Goal: Complete application form

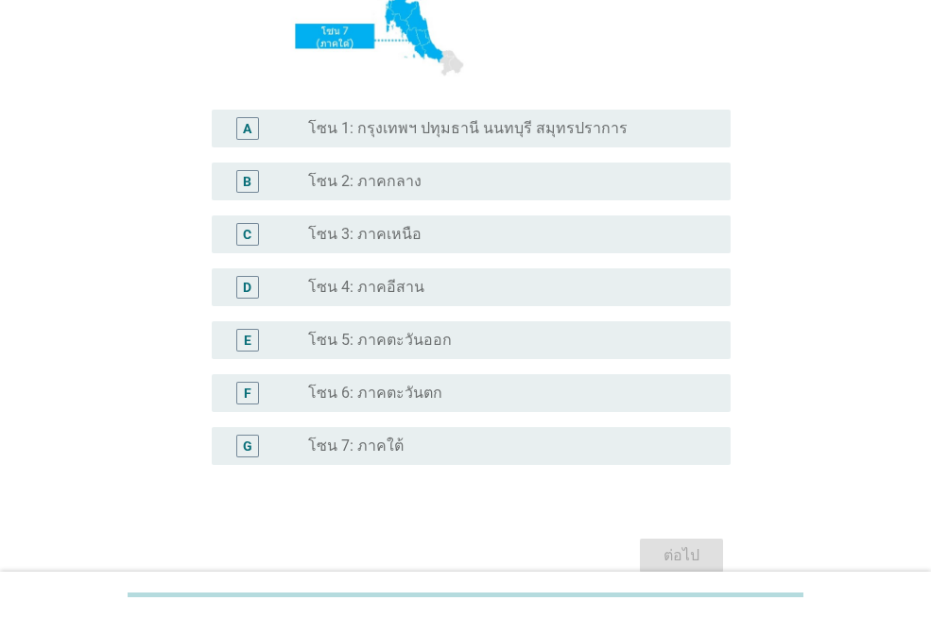
scroll to position [471, 0]
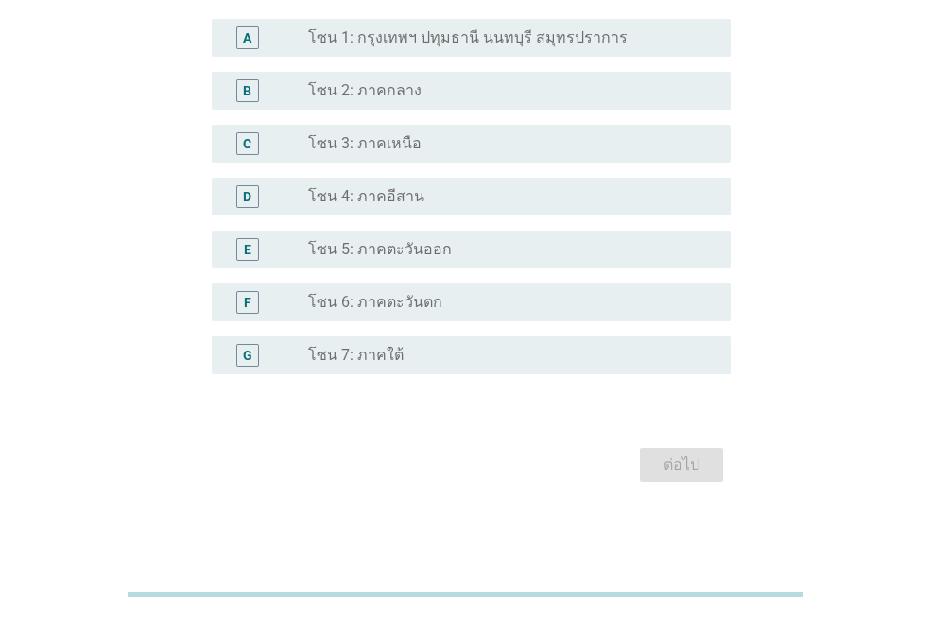
click at [361, 356] on label "โซน 7: ภาคใต้" at bounding box center [355, 355] width 95 height 19
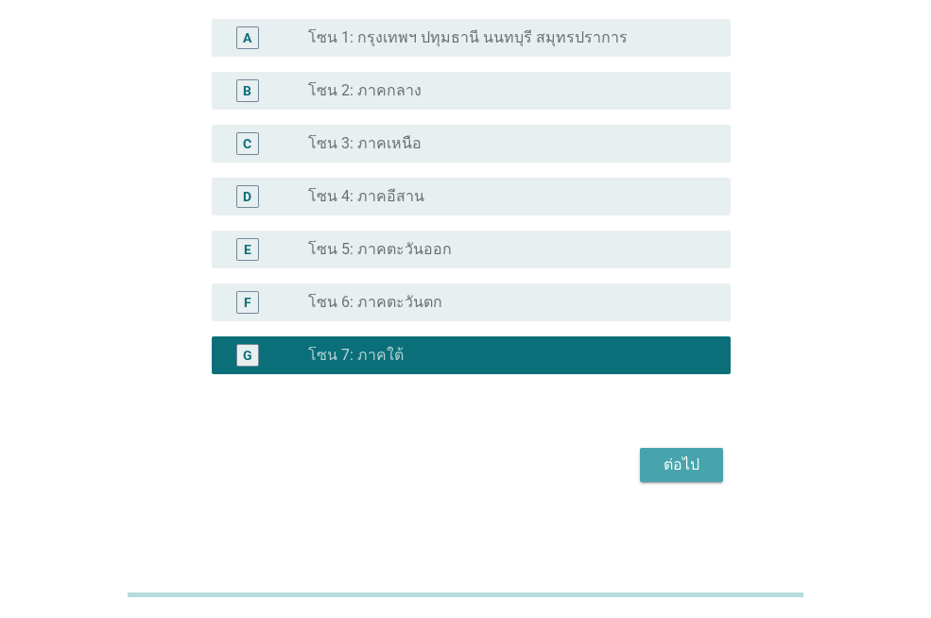
click at [688, 454] on div "ต่อไป" at bounding box center [681, 464] width 53 height 23
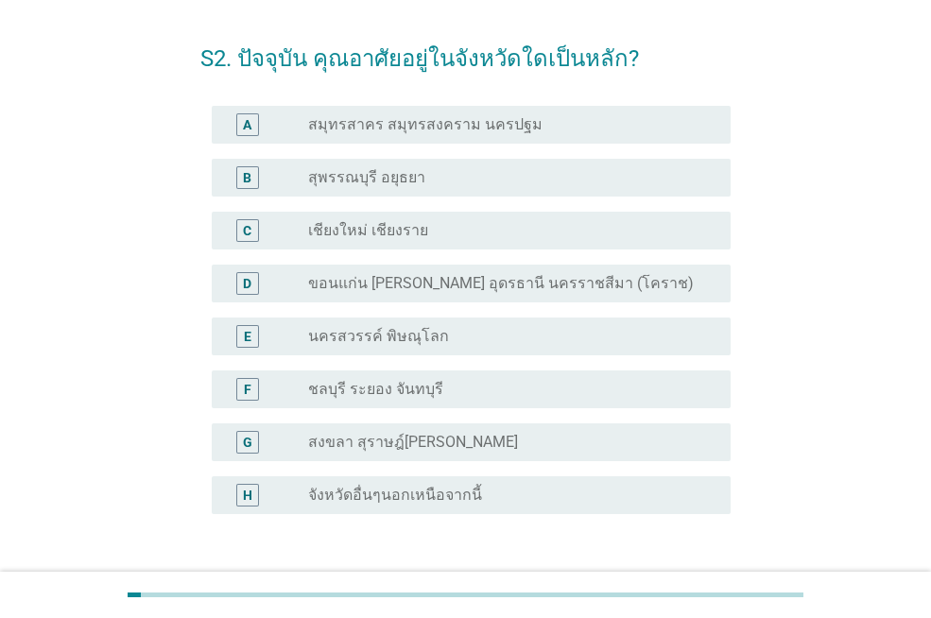
scroll to position [94, 0]
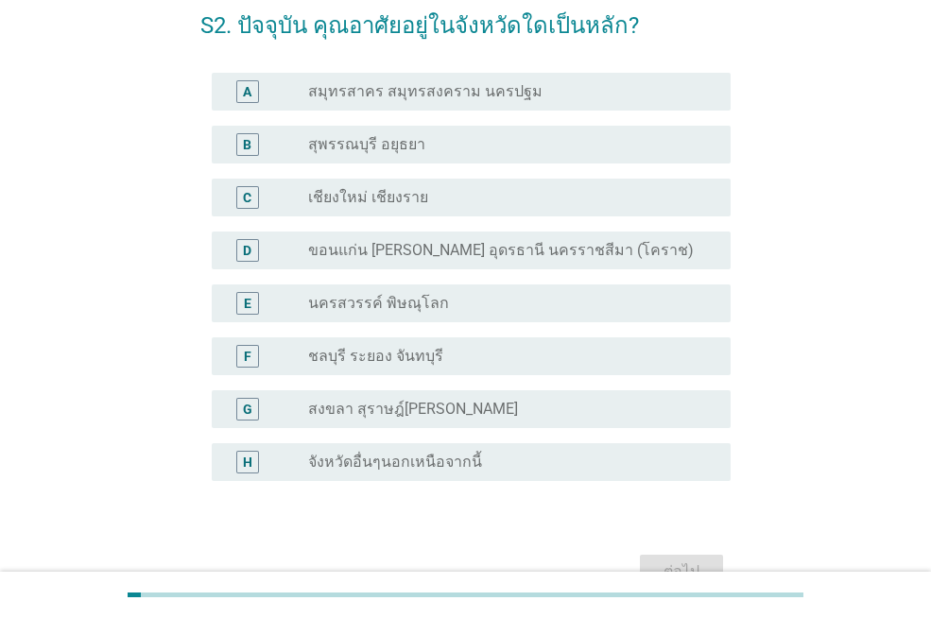
click at [487, 390] on div "G radio_button_unchecked สงขลา สุราษฎ์[PERSON_NAME]" at bounding box center [471, 409] width 519 height 38
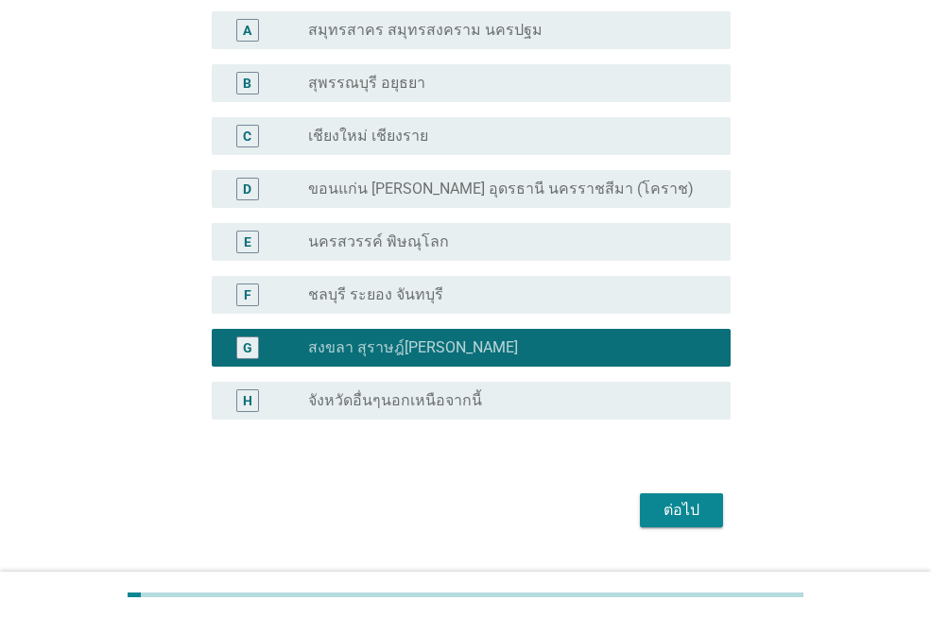
scroll to position [189, 0]
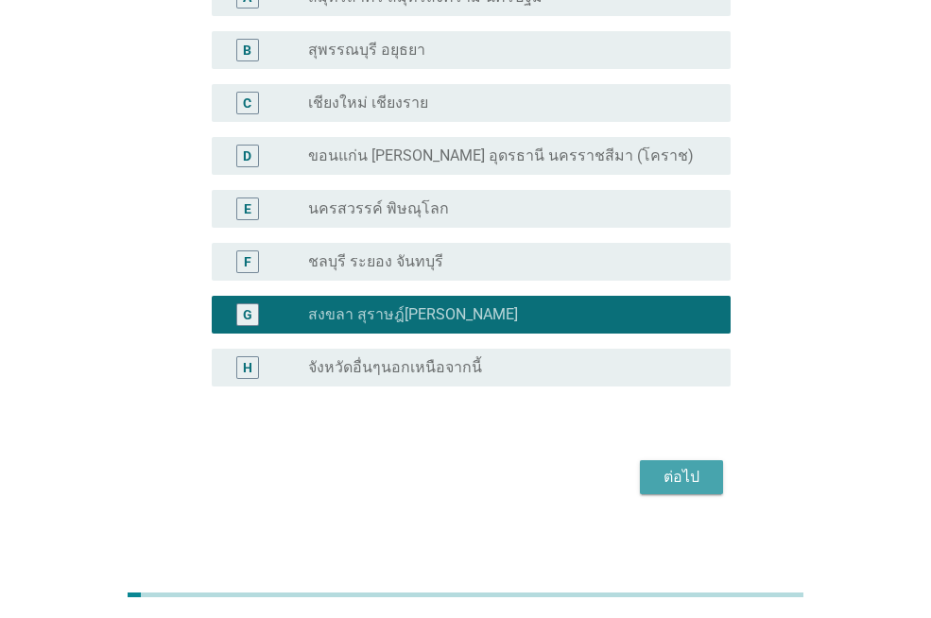
click at [680, 482] on div "ต่อไป" at bounding box center [681, 477] width 53 height 23
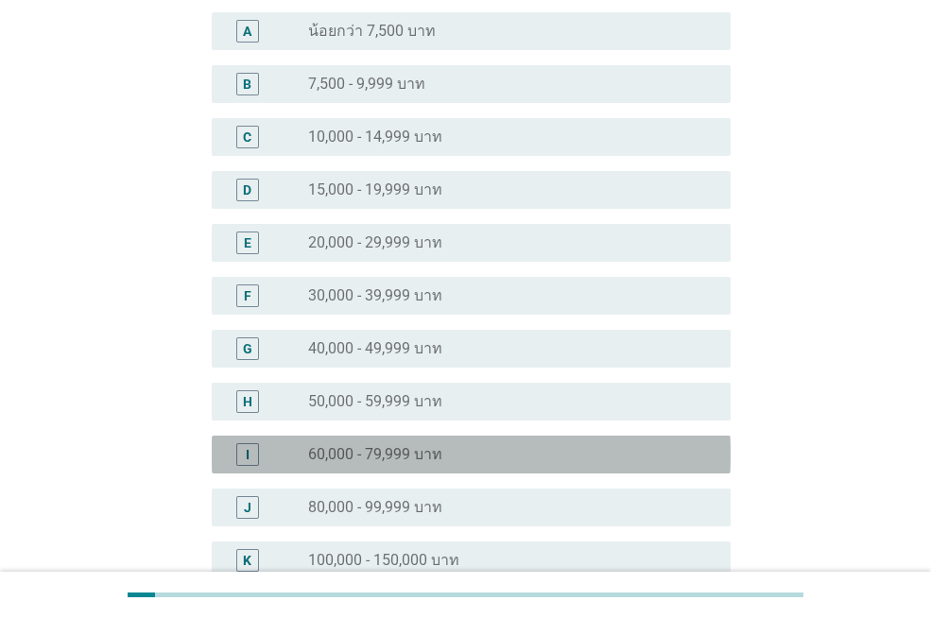
click at [446, 450] on div "radio_button_unchecked 60,000 - 79,999 บาท" at bounding box center [504, 454] width 392 height 19
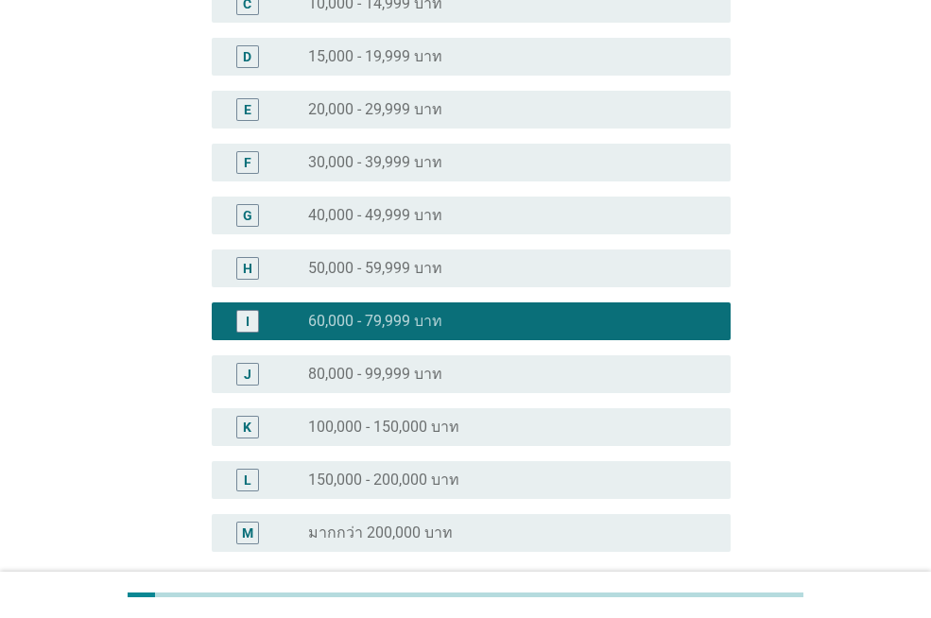
scroll to position [499, 0]
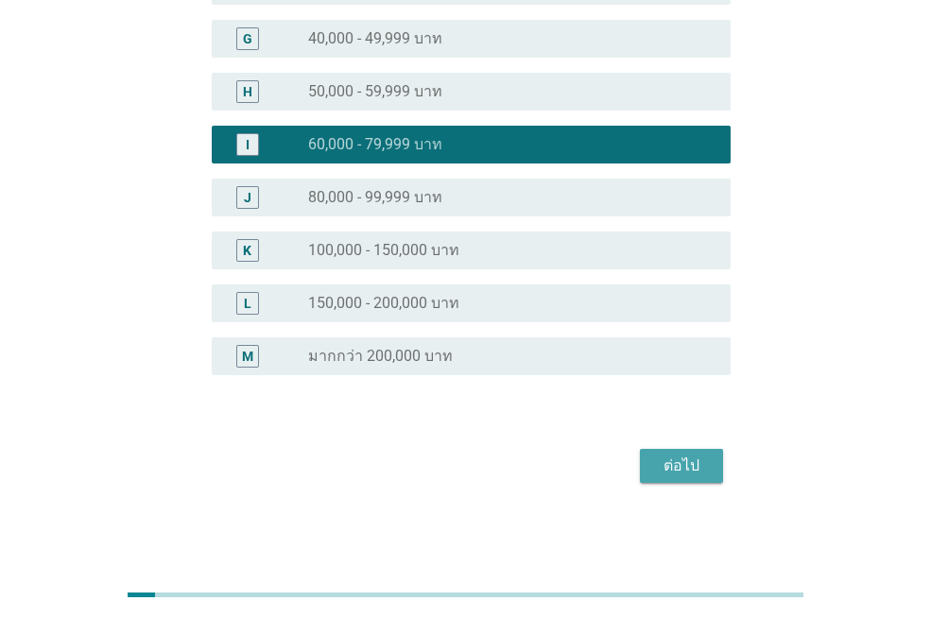
click at [680, 464] on div "ต่อไป" at bounding box center [681, 465] width 53 height 23
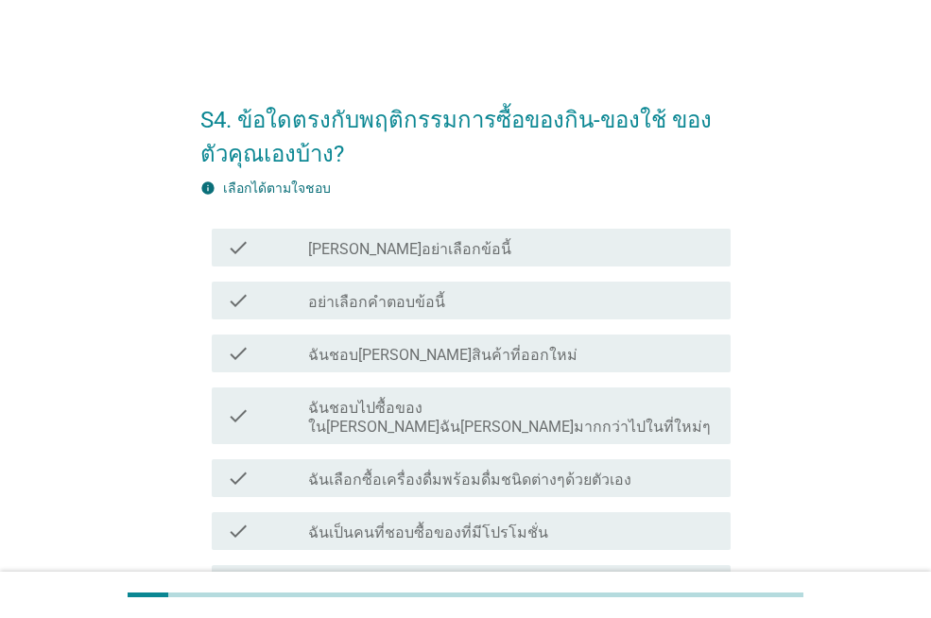
scroll to position [94, 0]
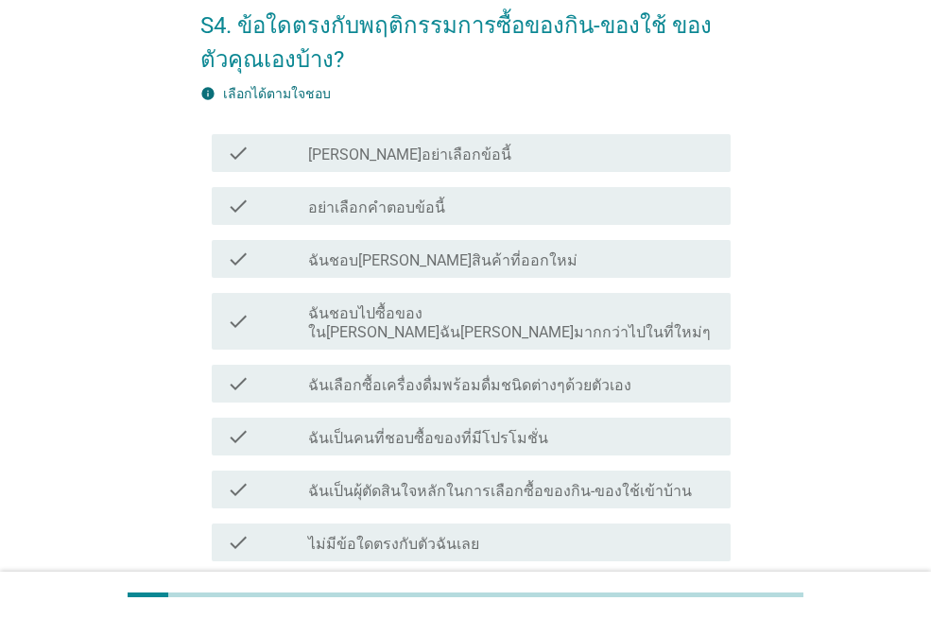
click at [474, 253] on label "ฉันชอบ[PERSON_NAME]สินค้าที่ออกใหม่" at bounding box center [442, 260] width 269 height 19
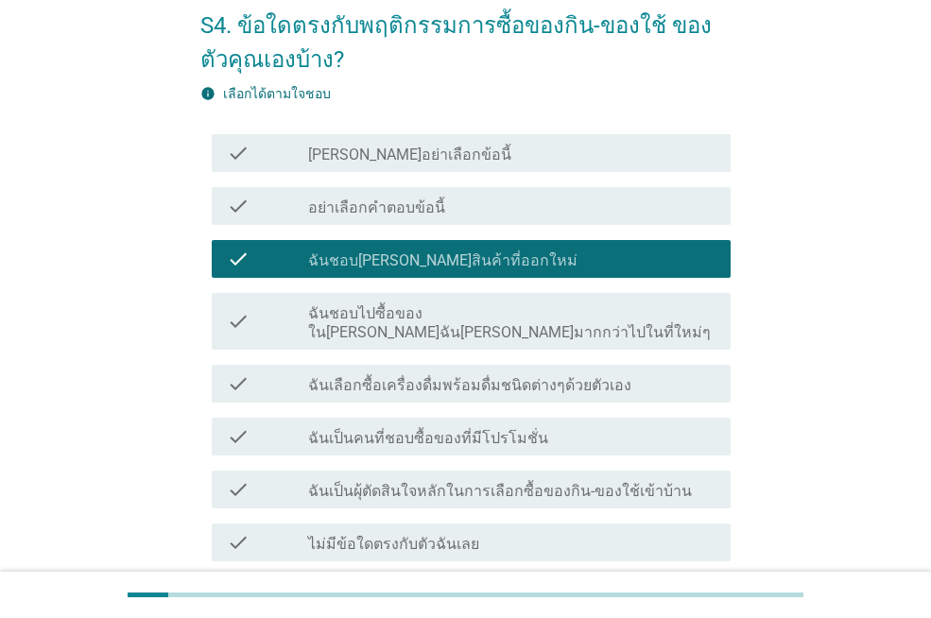
click at [468, 309] on label "ฉันชอบไปซื้อของใน[PERSON_NAME]ฉัน[PERSON_NAME]มากกว่าไปในที่ใหม่ๆ" at bounding box center [511, 323] width 407 height 38
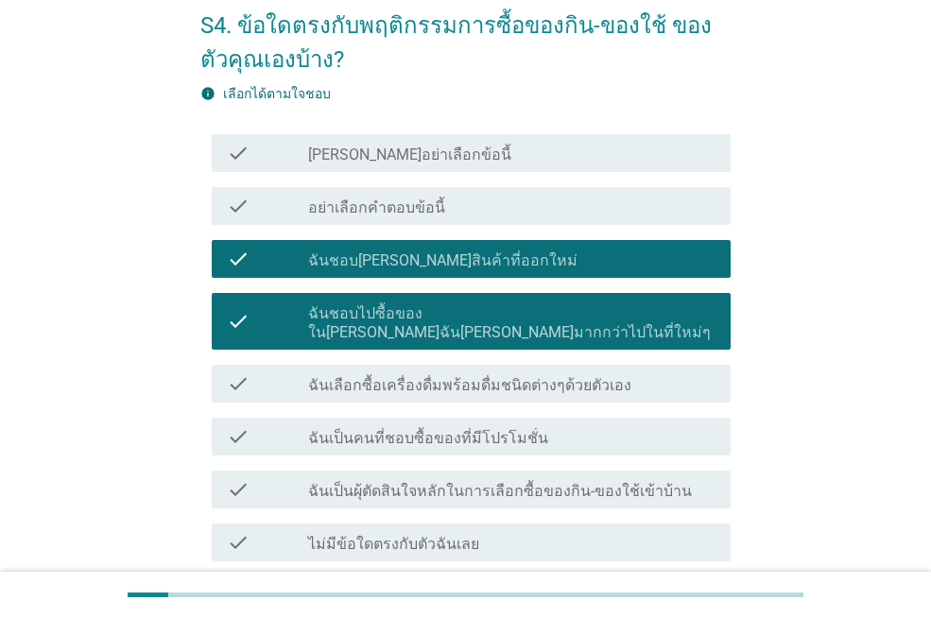
click at [479, 376] on label "ฉันเลือกซื้อเครื่องดื่มพร้อมดื่มชนิดต่างๆด้วยตัวเอง" at bounding box center [469, 385] width 323 height 19
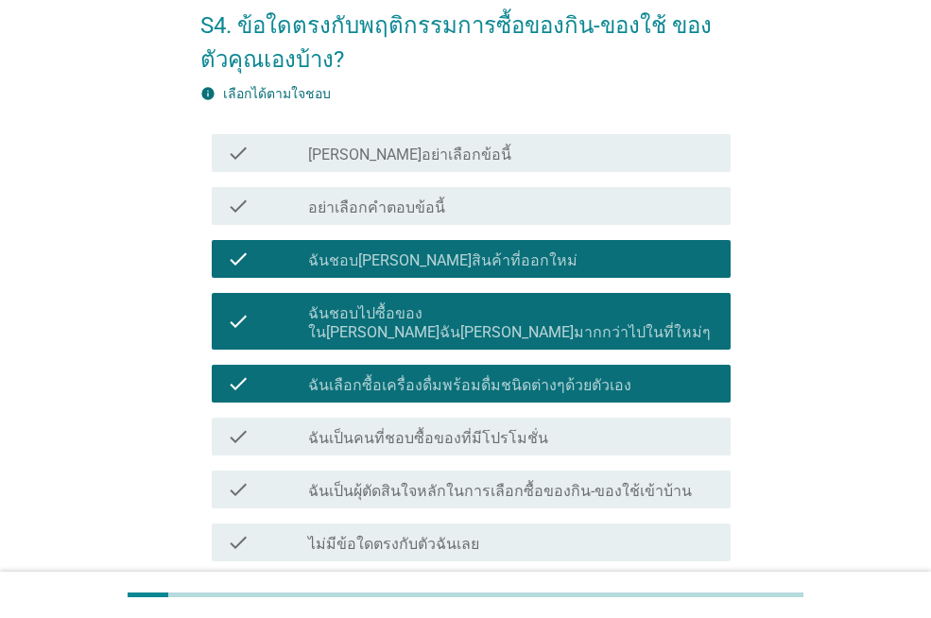
scroll to position [189, 0]
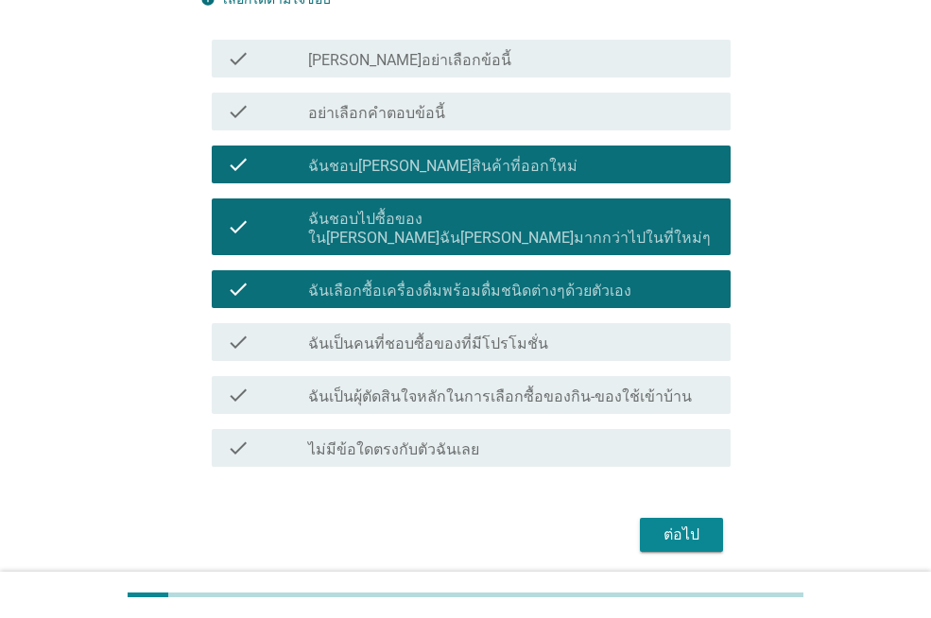
click at [465, 334] on label "ฉันเป็นคนที่ชอบซื้อของที่มีโปรโมชั่น" at bounding box center [428, 343] width 240 height 19
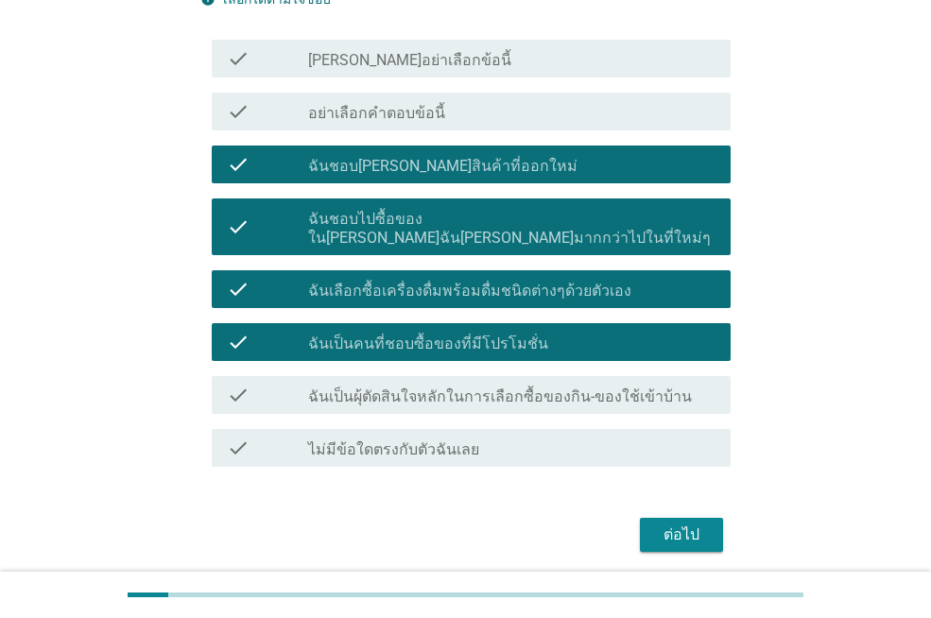
click at [469, 387] on label "ฉันเป็นผุ้ตัดสินใจหลักในการเลือกซื้อของกิน-ของใช้เข้าบ้าน" at bounding box center [500, 396] width 384 height 19
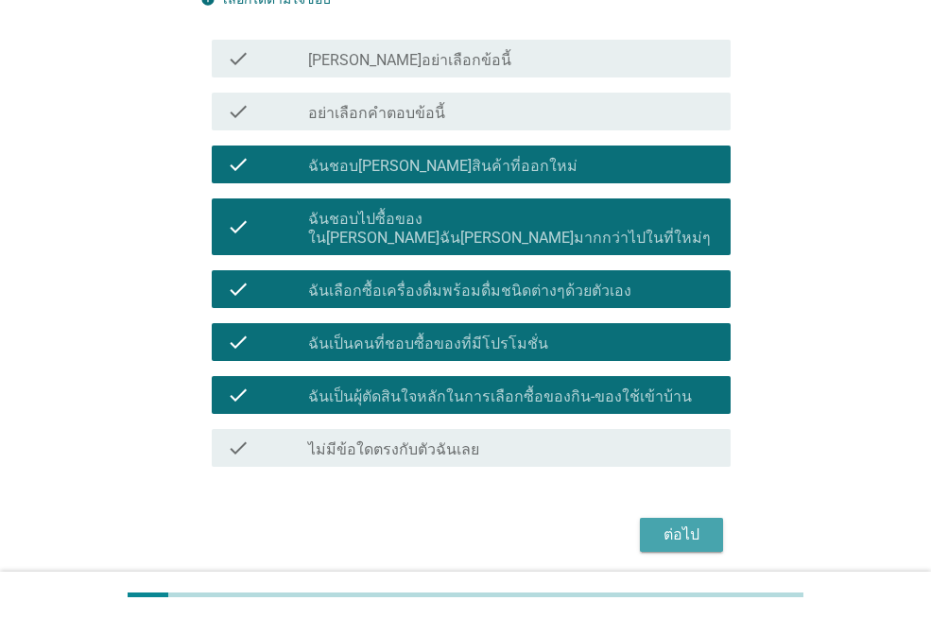
click at [690, 528] on button "ต่อไป" at bounding box center [681, 535] width 83 height 34
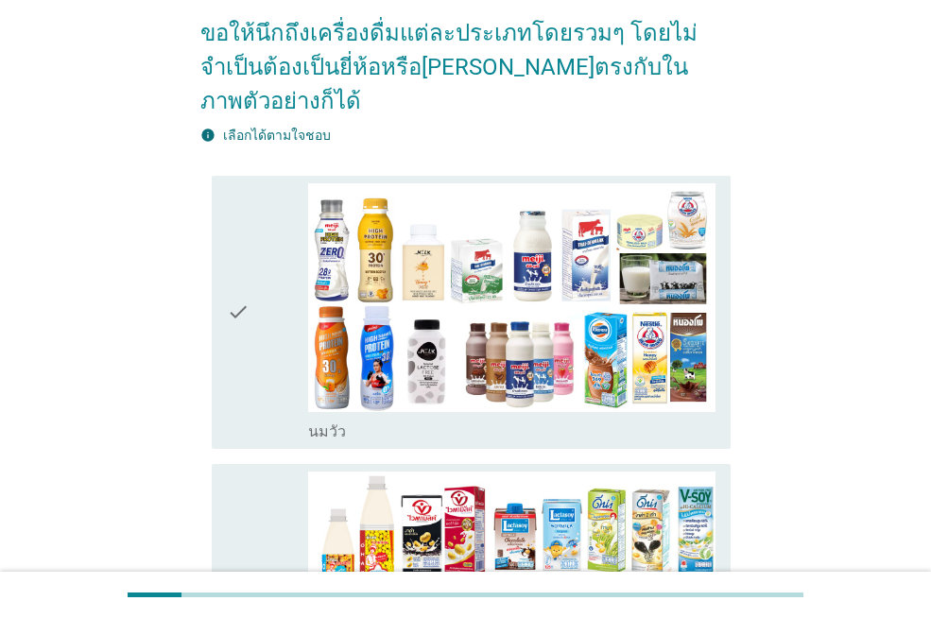
click at [275, 287] on div "check" at bounding box center [267, 312] width 81 height 258
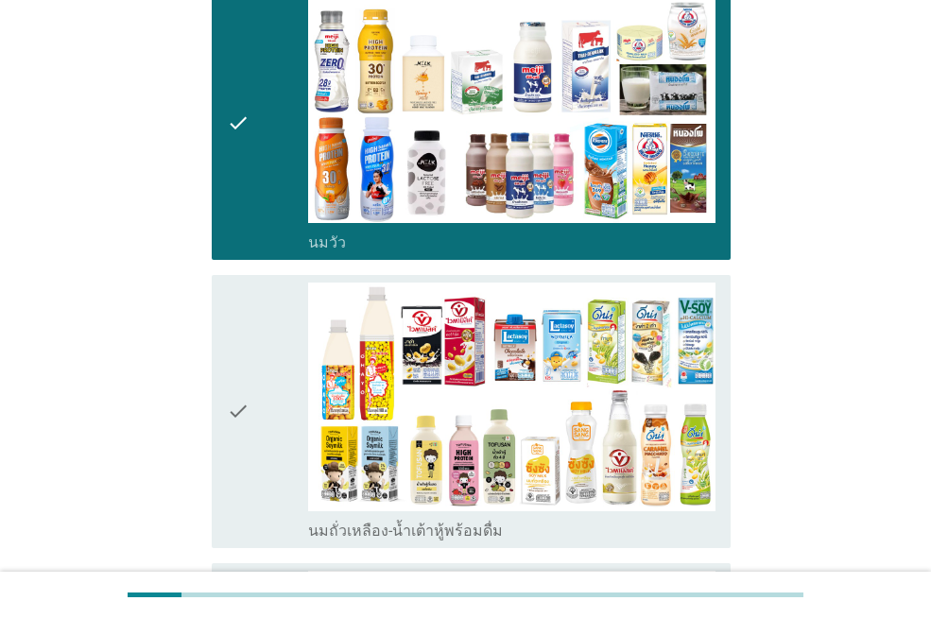
click at [275, 362] on div "check" at bounding box center [267, 411] width 81 height 258
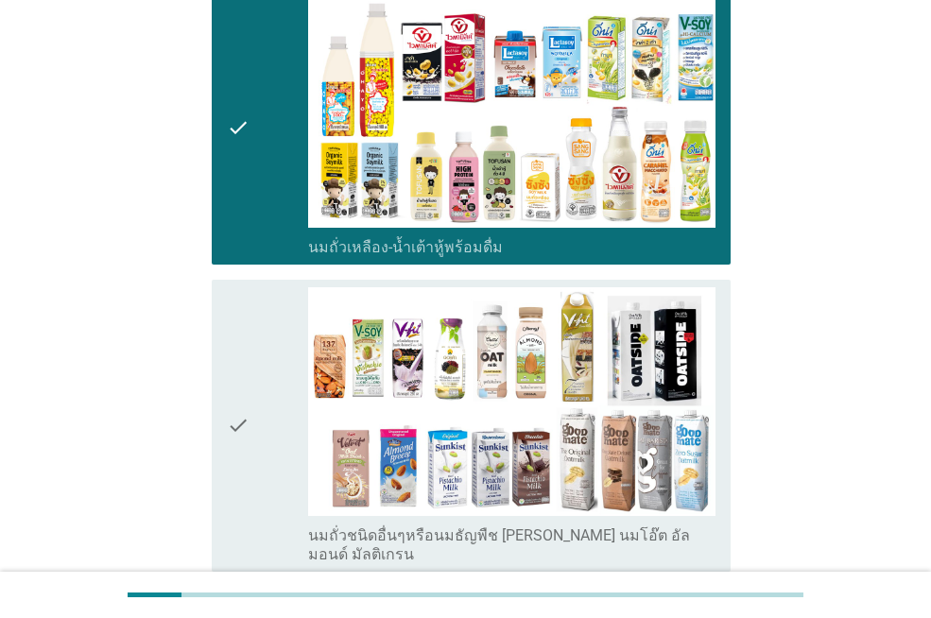
click at [282, 365] on div "check" at bounding box center [267, 425] width 81 height 277
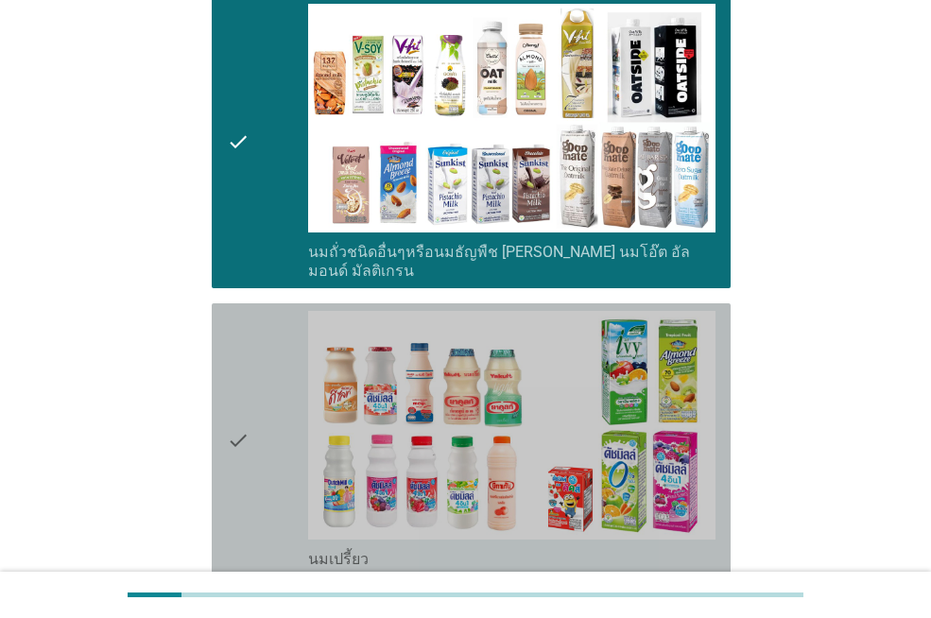
click at [283, 365] on div "check" at bounding box center [267, 440] width 81 height 258
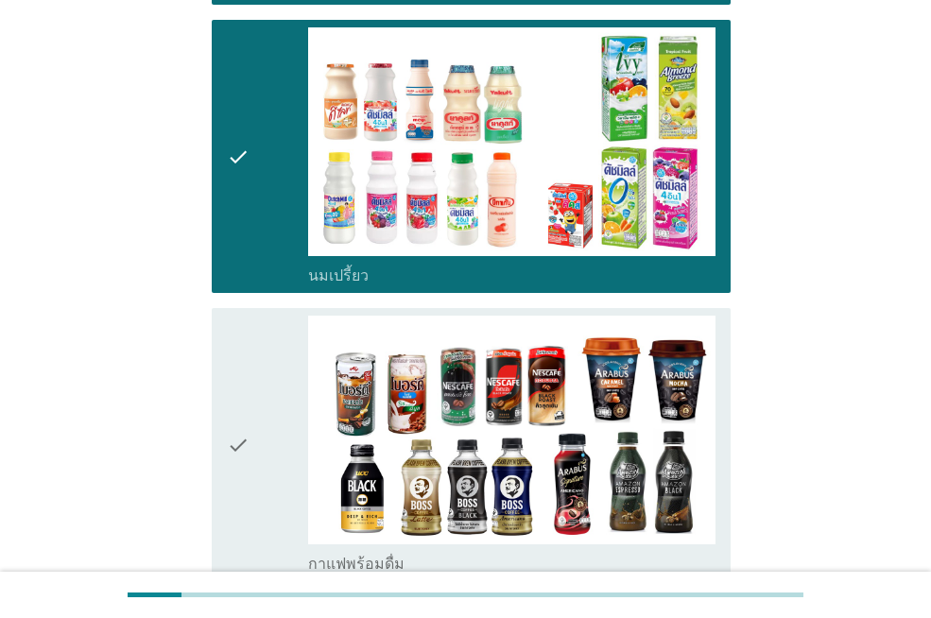
click at [283, 365] on div "check" at bounding box center [267, 445] width 81 height 258
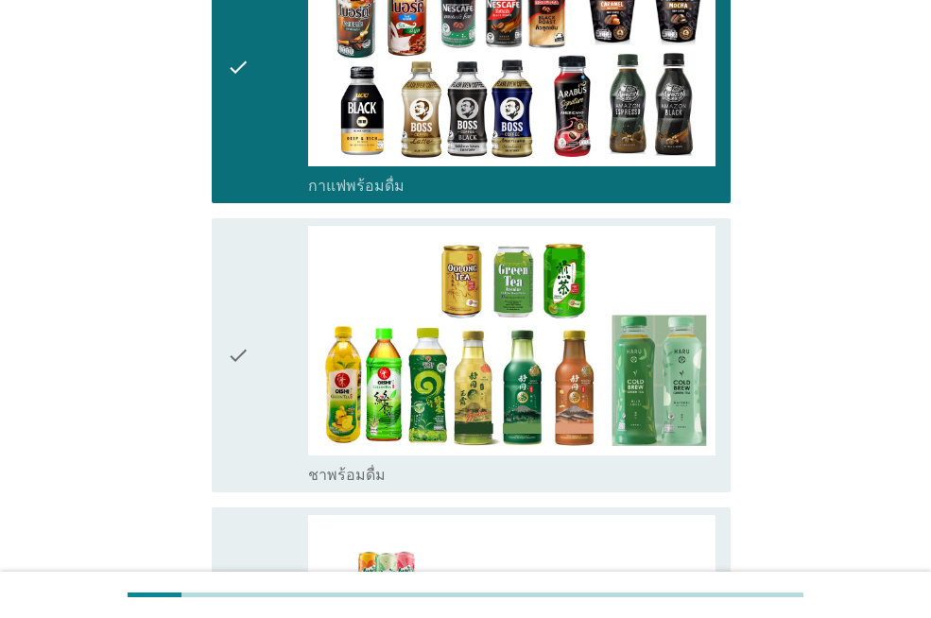
click at [285, 365] on div "check" at bounding box center [267, 355] width 81 height 258
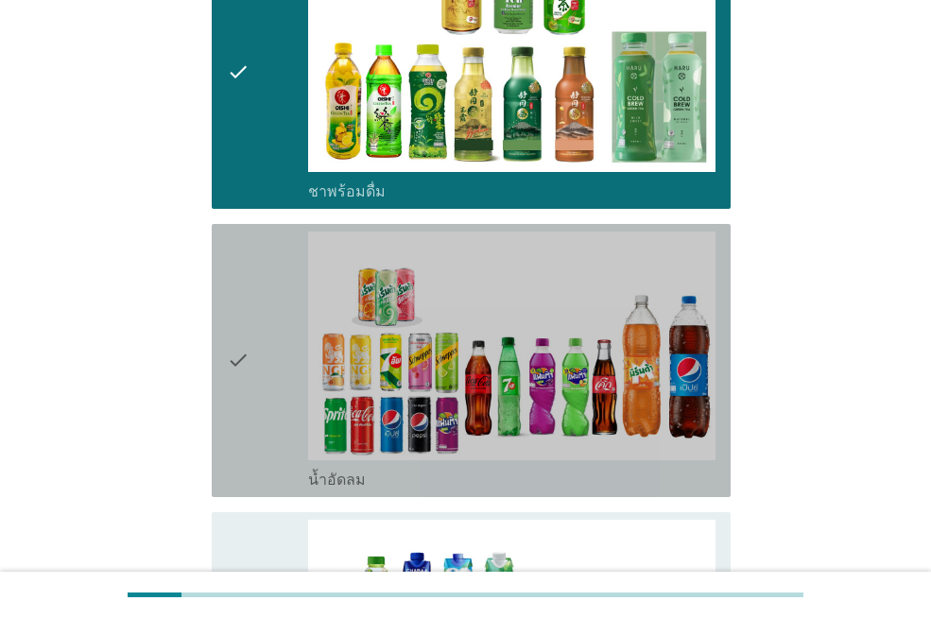
click at [283, 365] on div "check" at bounding box center [267, 360] width 81 height 258
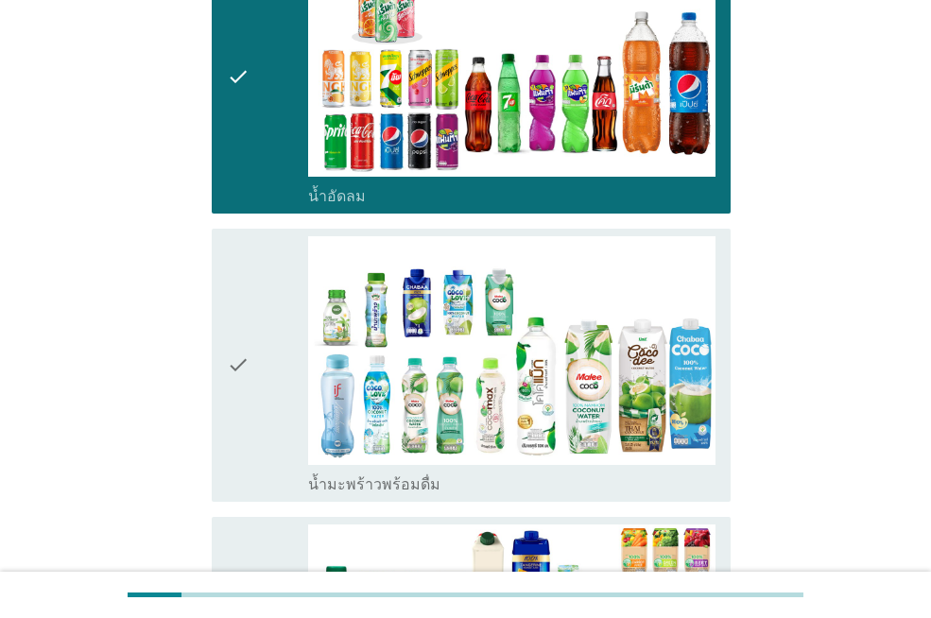
click at [273, 355] on div "check" at bounding box center [267, 365] width 81 height 258
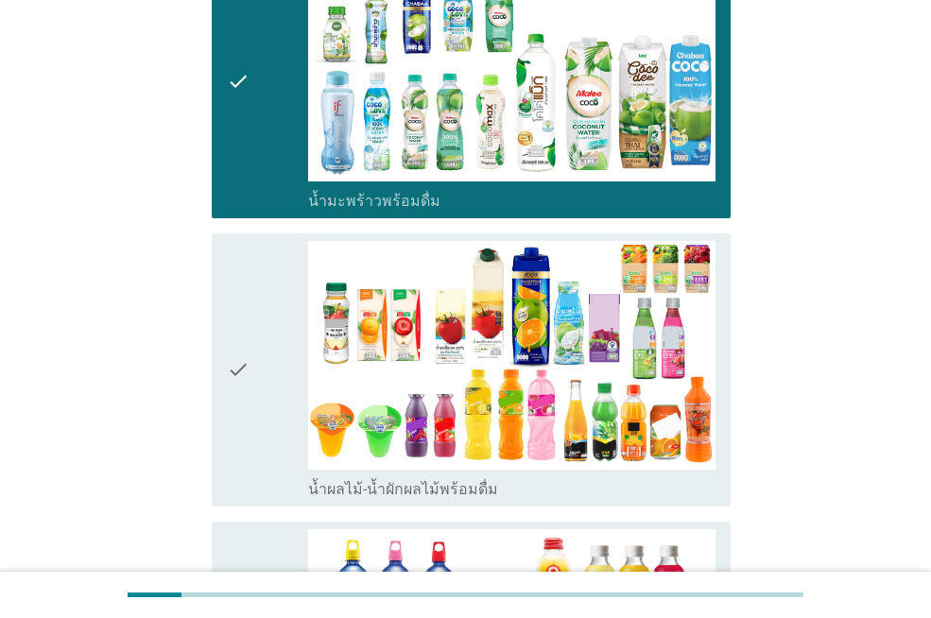
click at [279, 376] on div "check" at bounding box center [267, 370] width 81 height 258
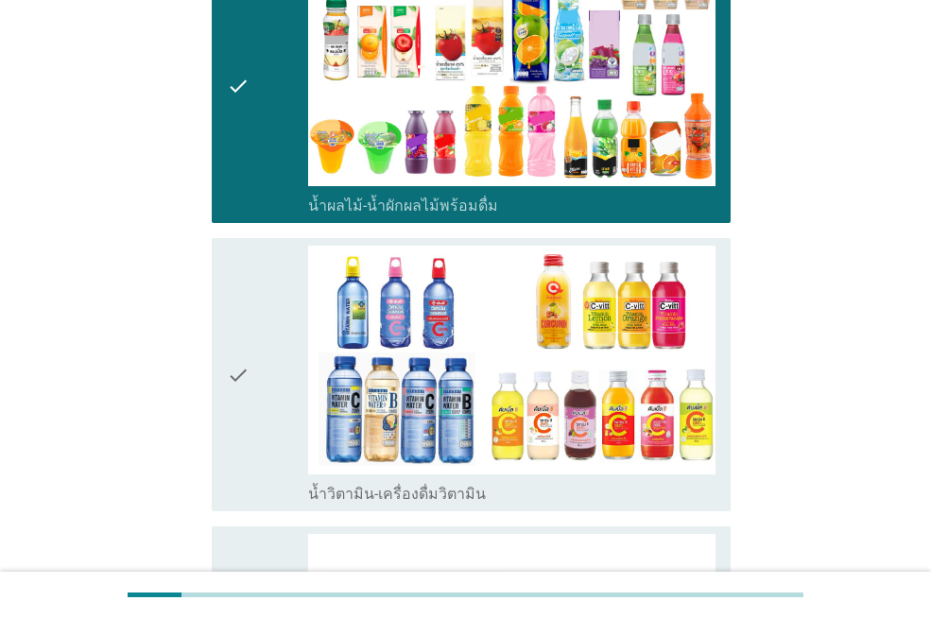
click at [279, 377] on div "check" at bounding box center [267, 375] width 81 height 258
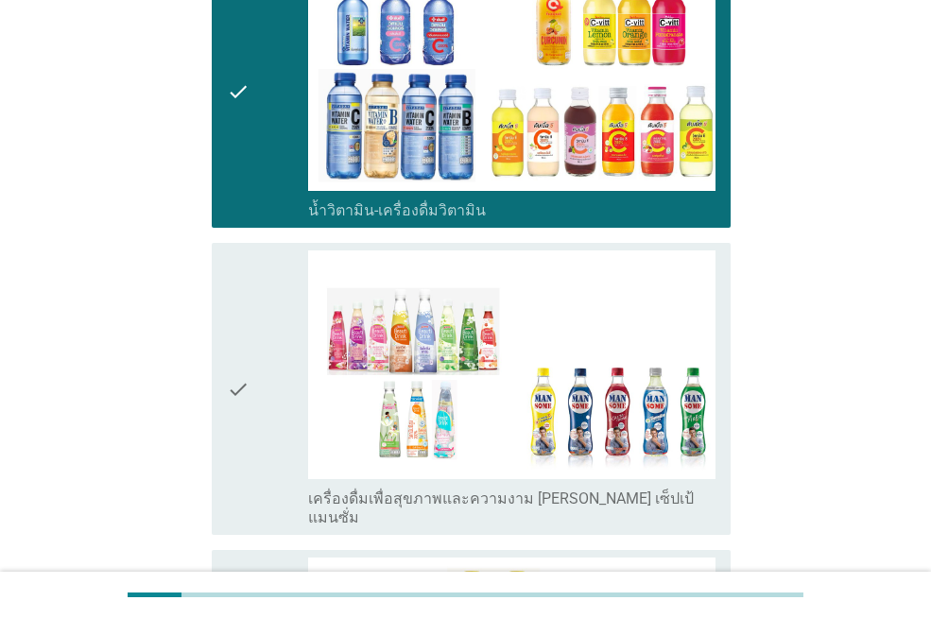
click at [279, 377] on div "check" at bounding box center [267, 388] width 81 height 277
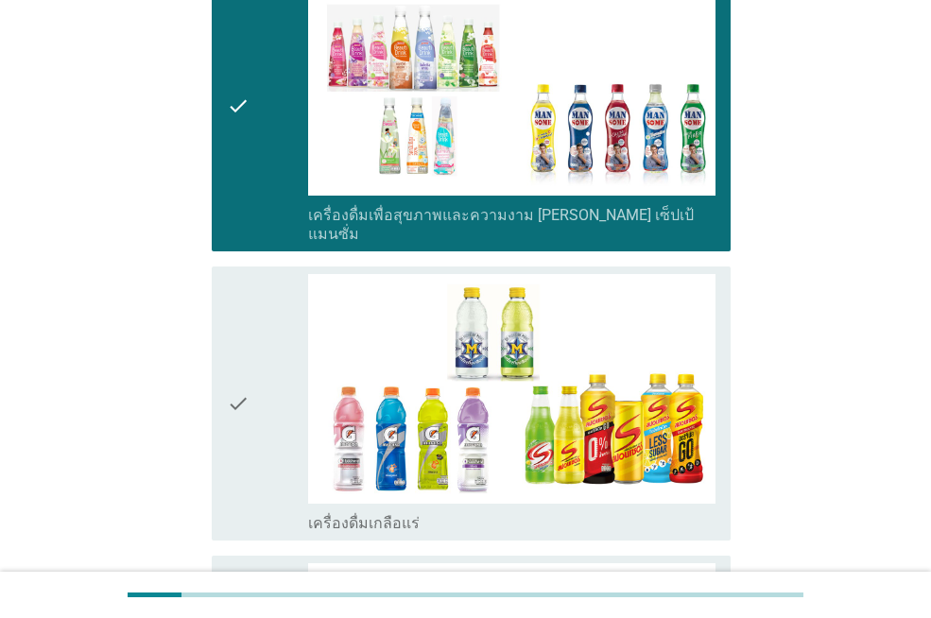
click at [273, 385] on div "check" at bounding box center [267, 403] width 81 height 258
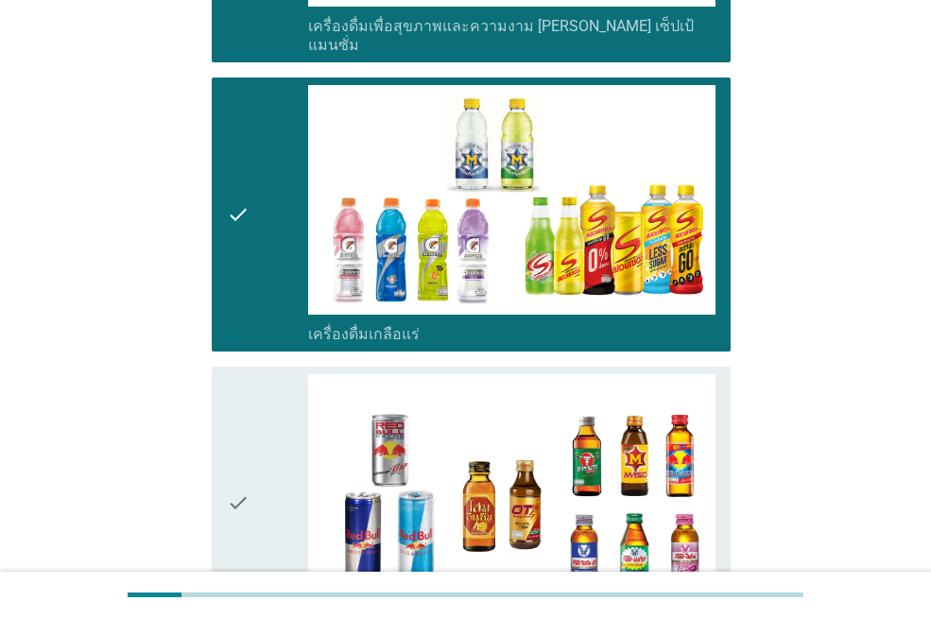
click at [276, 391] on div "check" at bounding box center [267, 503] width 81 height 258
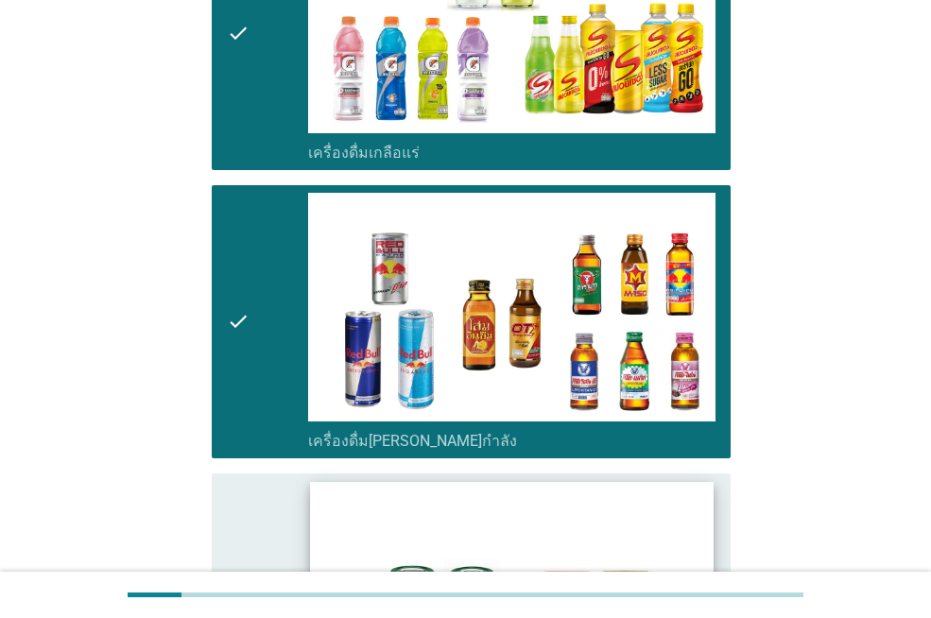
scroll to position [3873, 0]
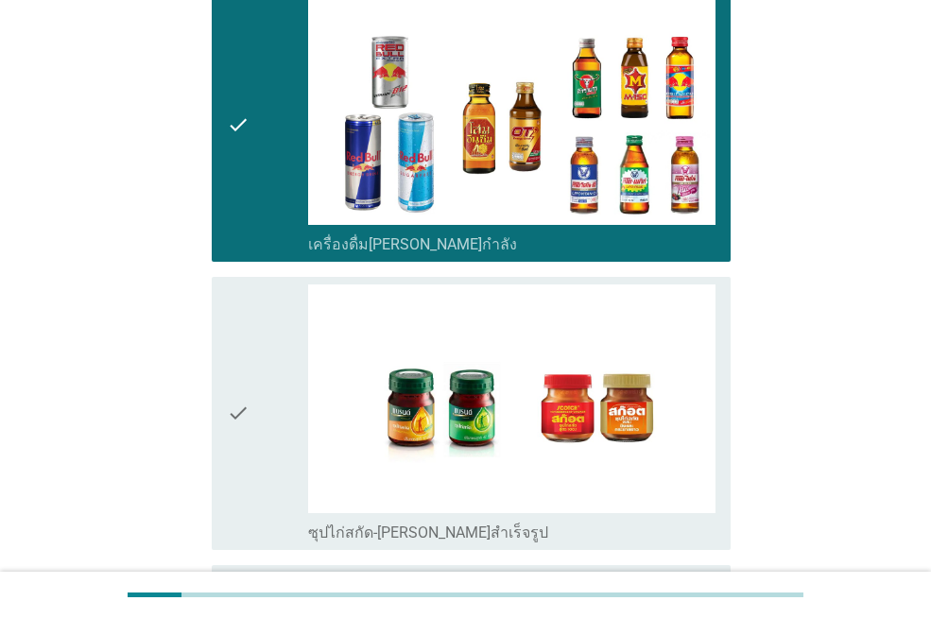
click at [281, 369] on div "check" at bounding box center [267, 413] width 81 height 258
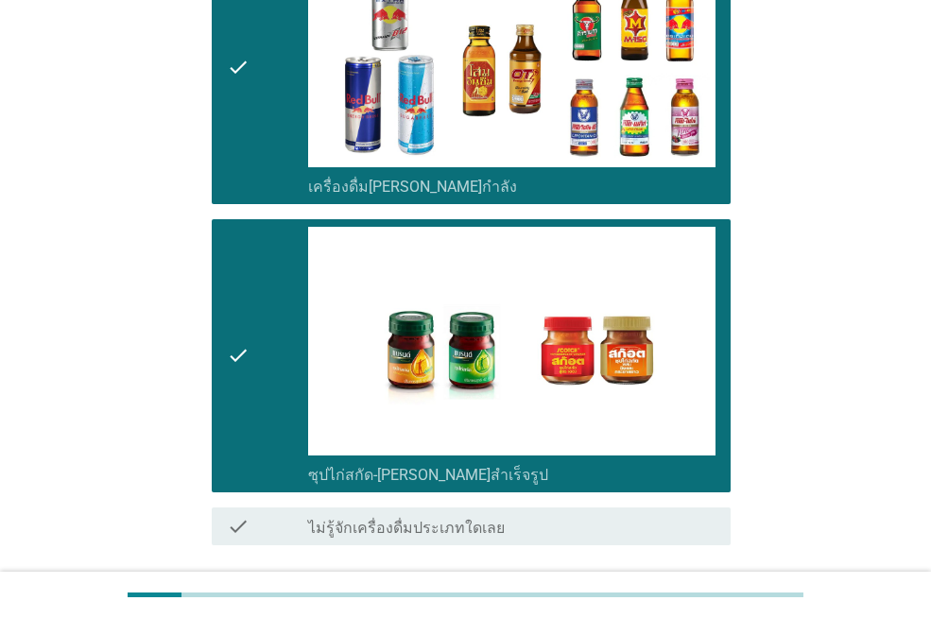
scroll to position [4006, 0]
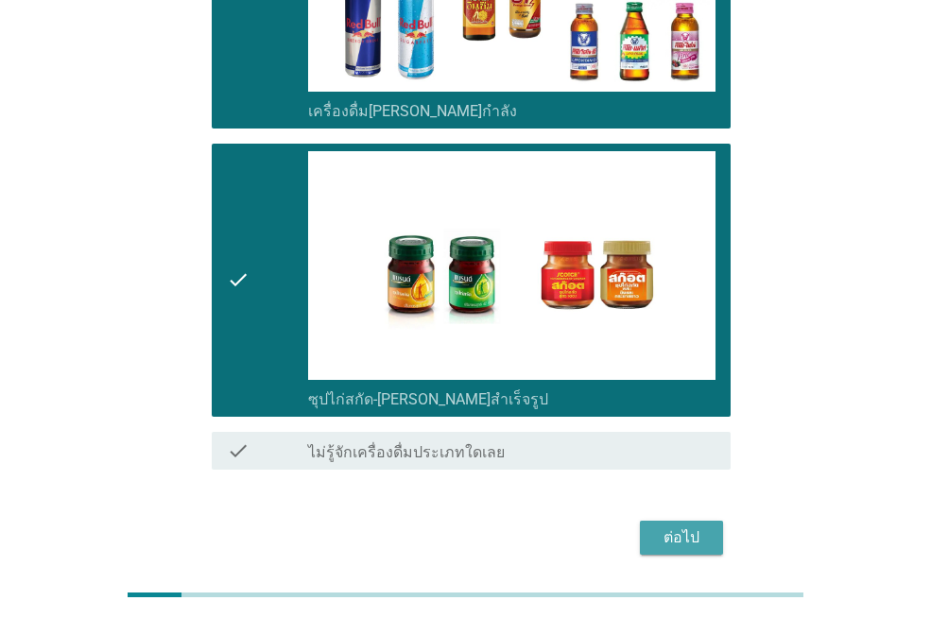
click at [696, 526] on div "ต่อไป" at bounding box center [681, 537] width 53 height 23
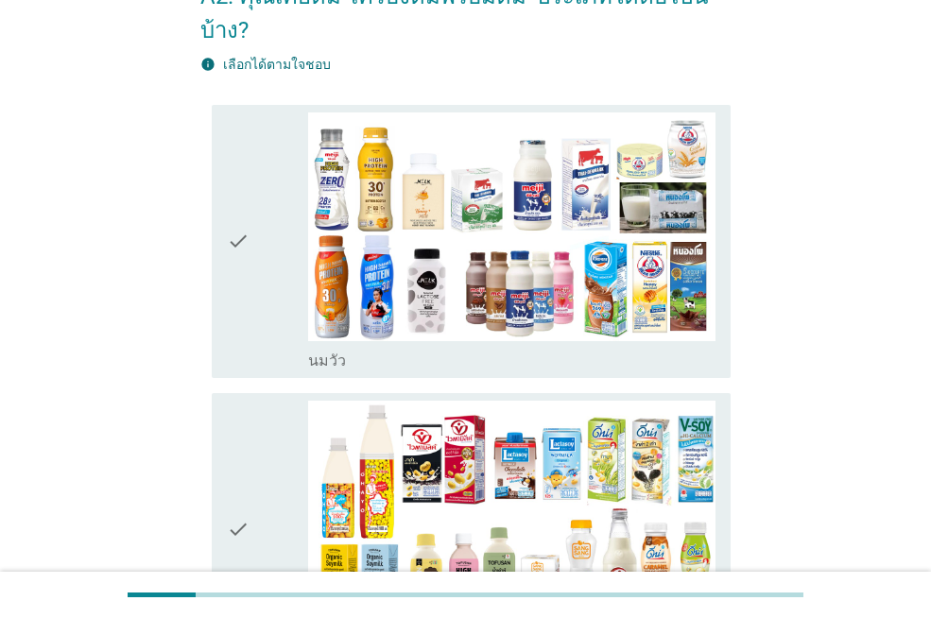
scroll to position [189, 0]
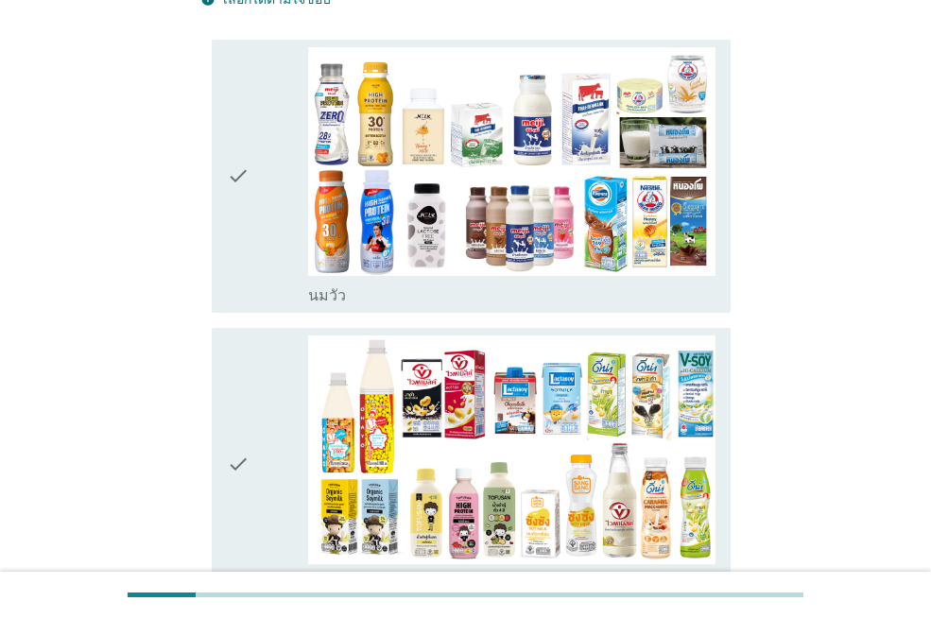
click at [201, 382] on div "check check_box_outline_blank นมถั่วเหลือง-น้ำเต้าหู้พร้อมดื่ม" at bounding box center [465, 464] width 530 height 288
click at [231, 384] on icon "check" at bounding box center [238, 464] width 23 height 258
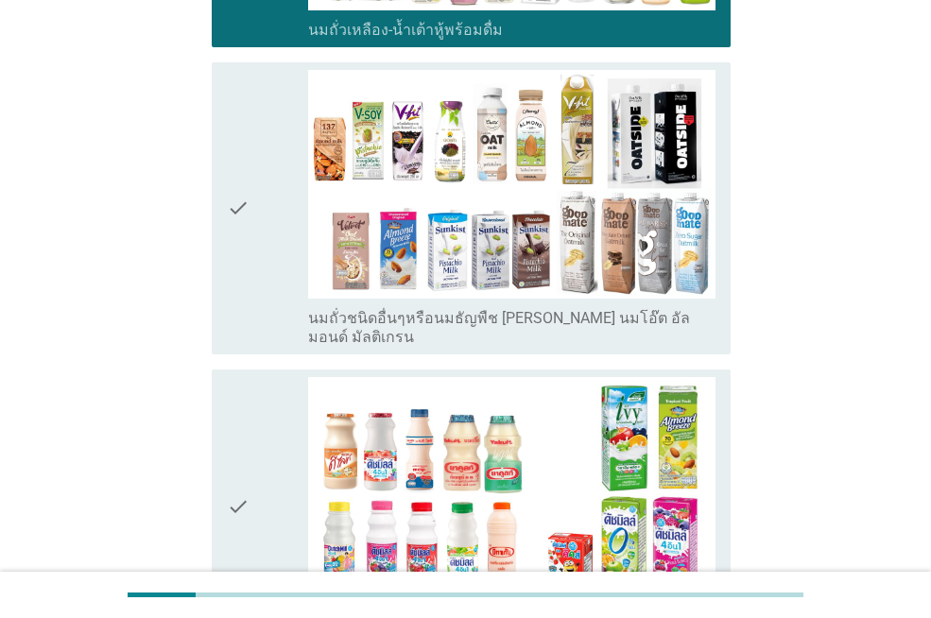
scroll to position [756, 0]
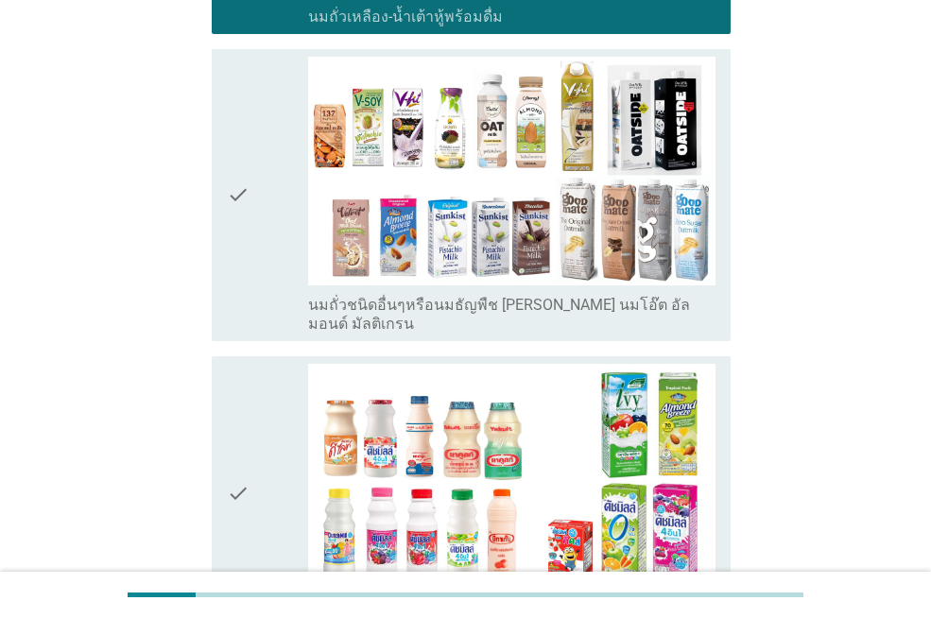
click at [243, 364] on icon "check" at bounding box center [238, 493] width 23 height 258
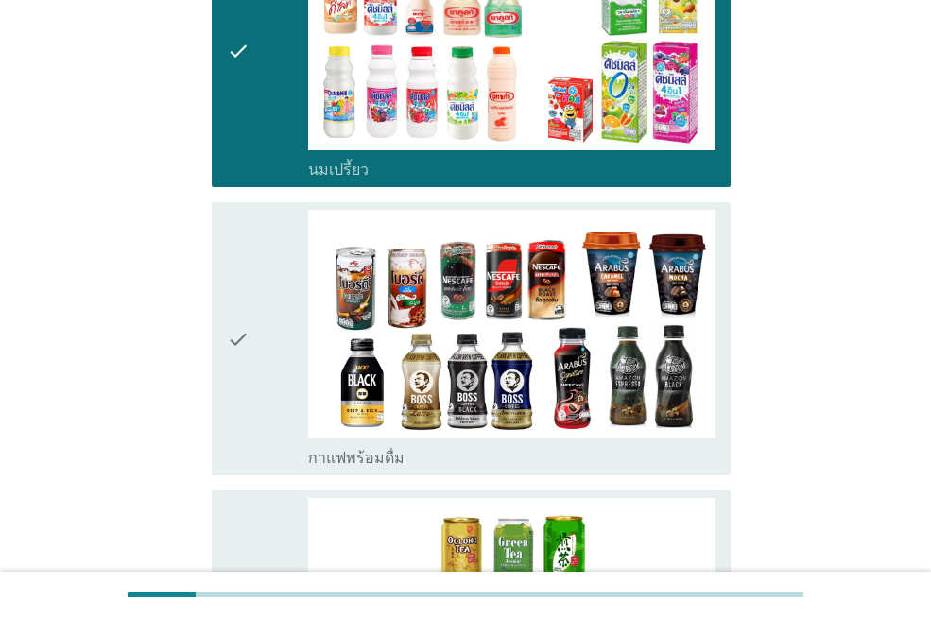
scroll to position [1228, 0]
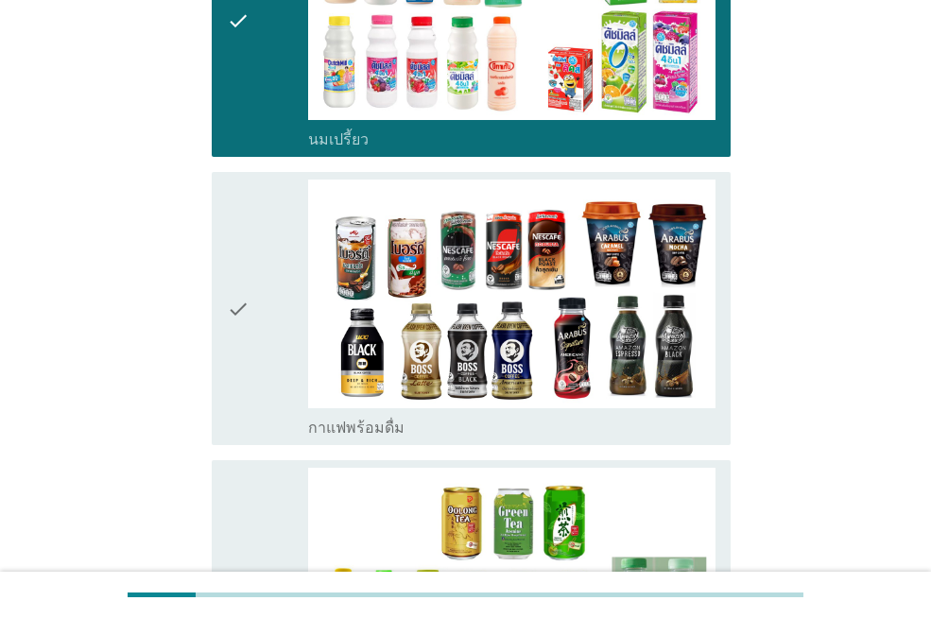
click at [238, 290] on icon "check" at bounding box center [238, 308] width 23 height 258
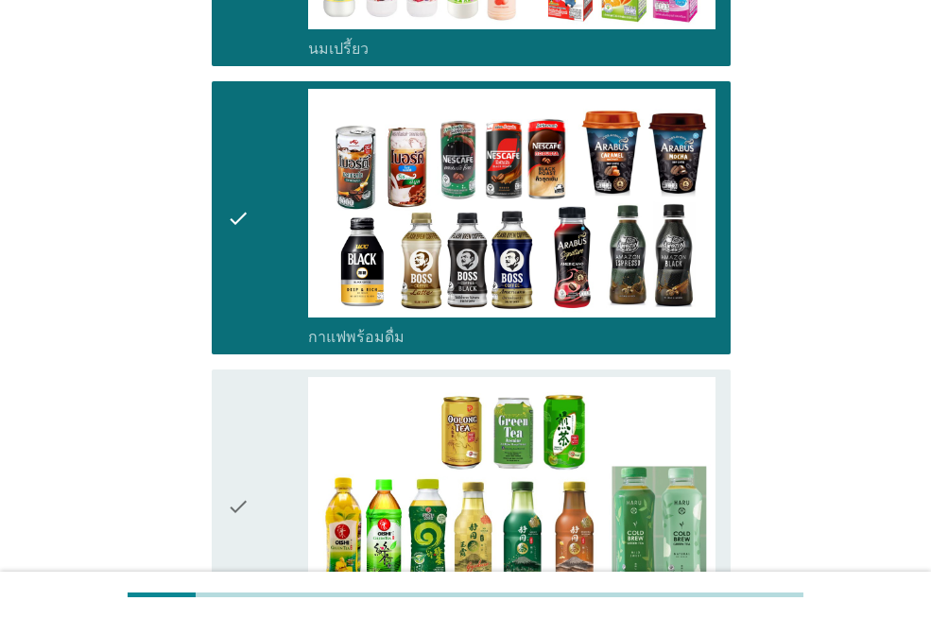
scroll to position [1417, 0]
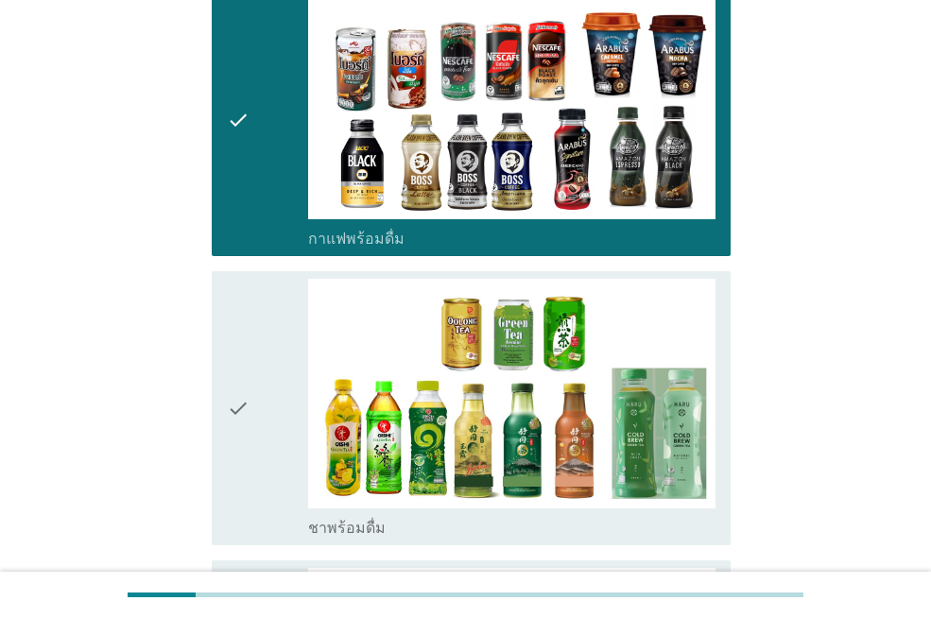
click at [239, 309] on icon "check" at bounding box center [238, 408] width 23 height 258
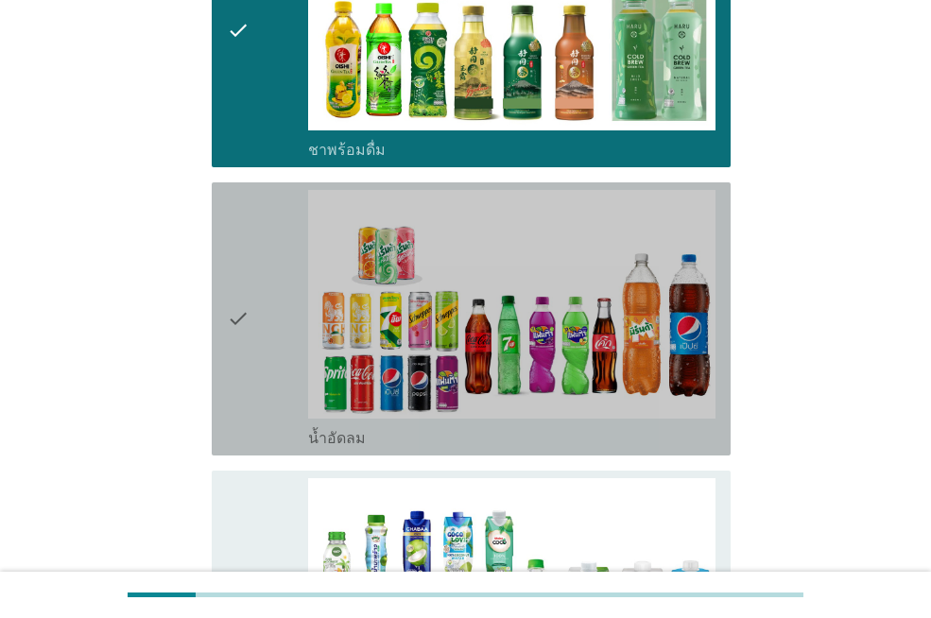
click at [239, 306] on icon "check" at bounding box center [238, 319] width 23 height 258
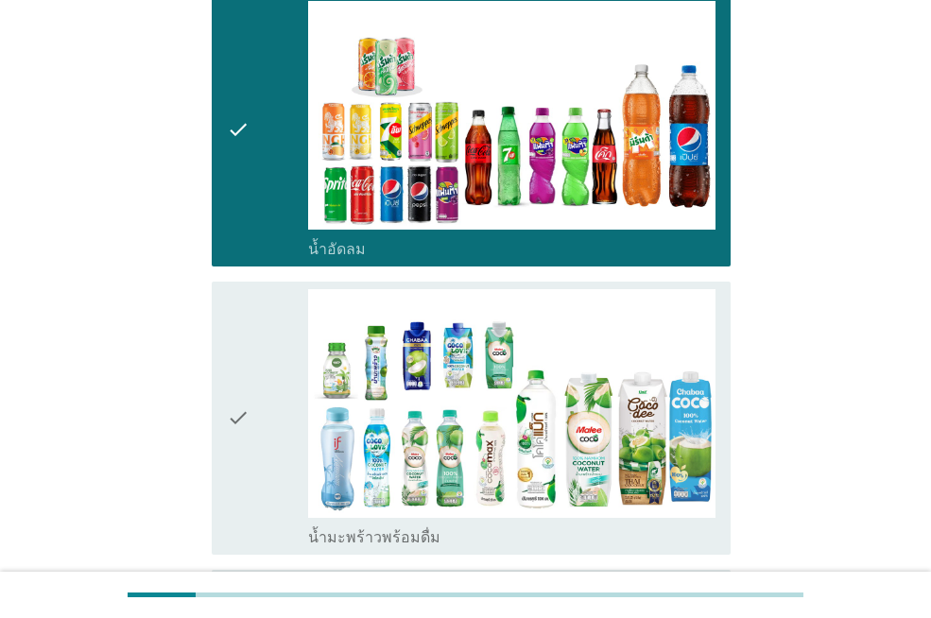
click at [239, 306] on icon "check" at bounding box center [238, 418] width 23 height 258
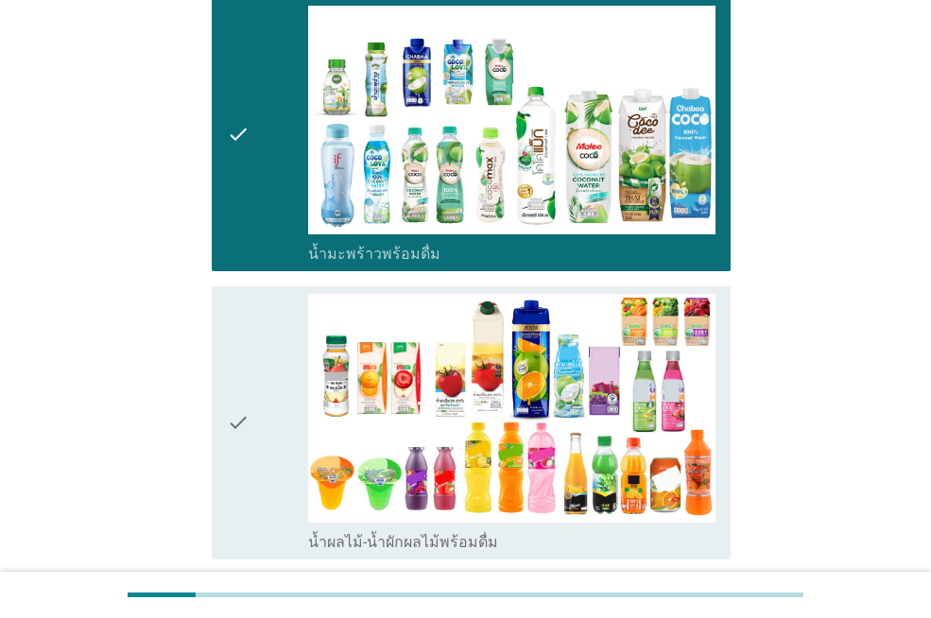
click at [239, 306] on icon "check" at bounding box center [238, 423] width 23 height 258
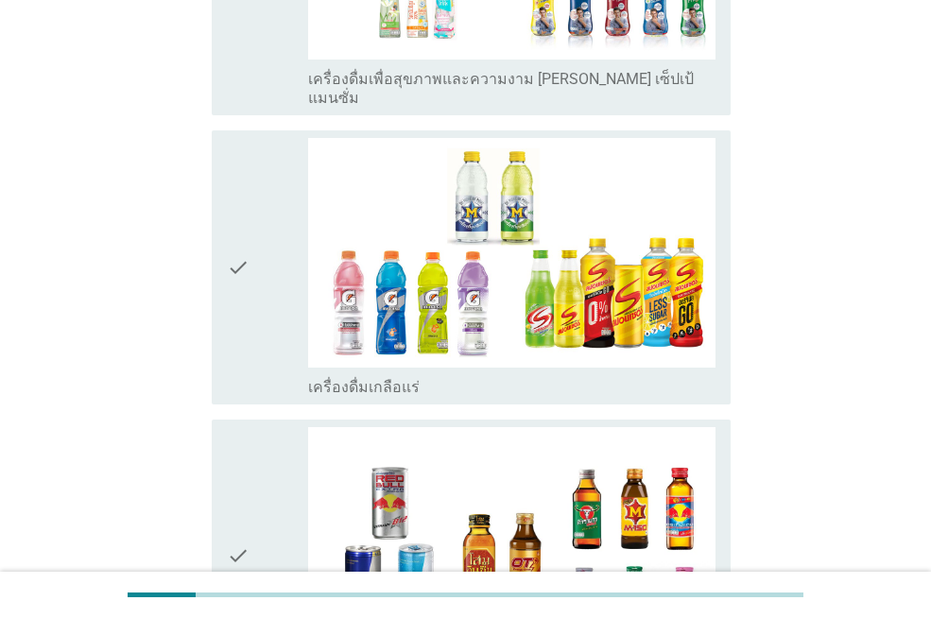
scroll to position [3401, 0]
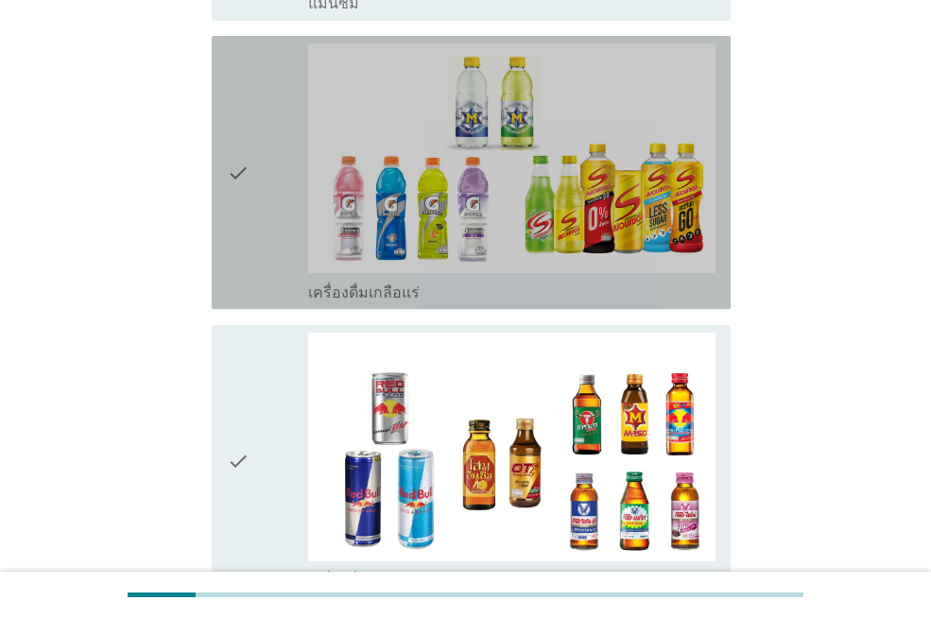
click at [251, 140] on div "check" at bounding box center [267, 172] width 81 height 258
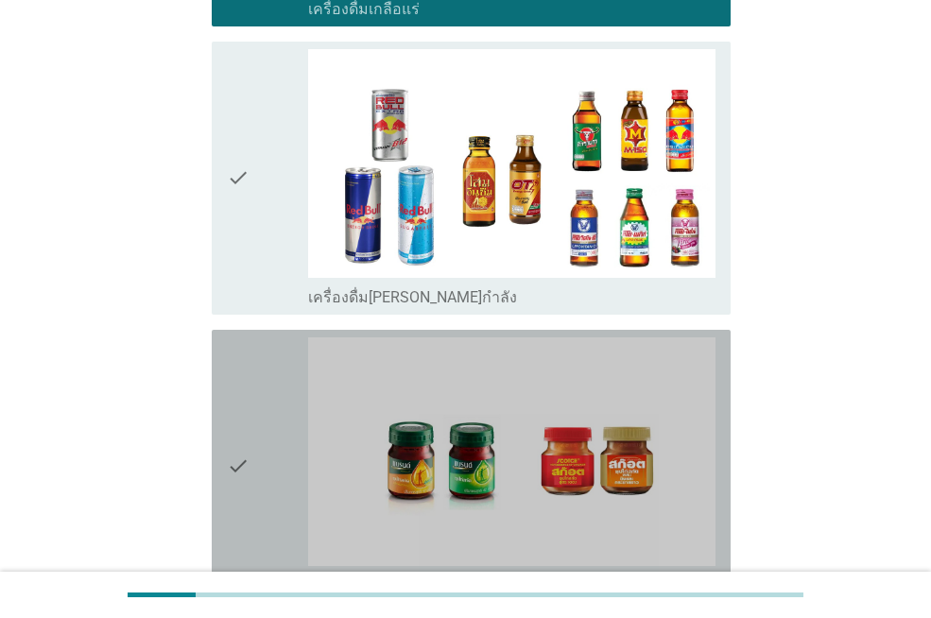
click at [260, 385] on div "check" at bounding box center [267, 466] width 81 height 258
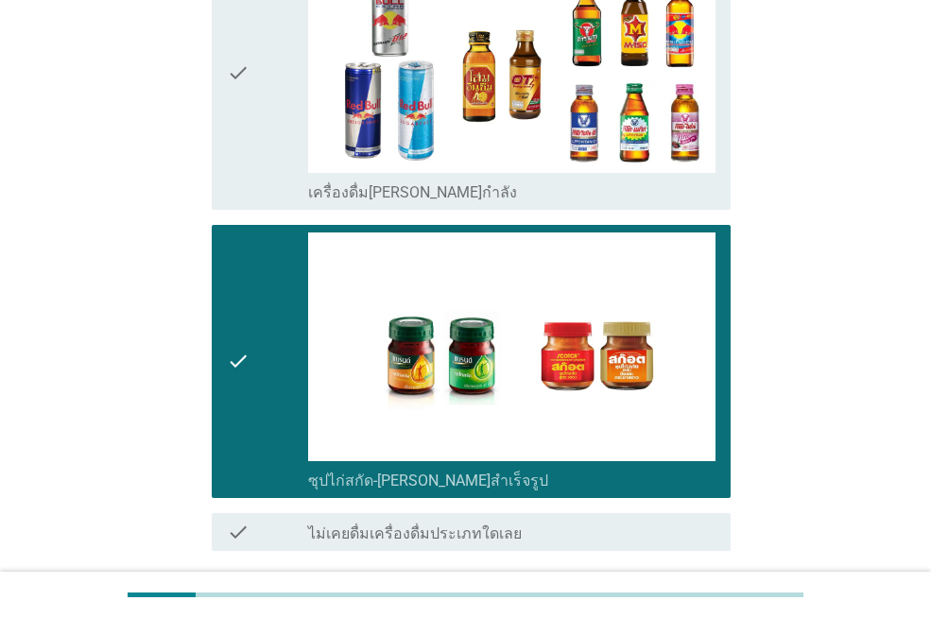
scroll to position [3870, 0]
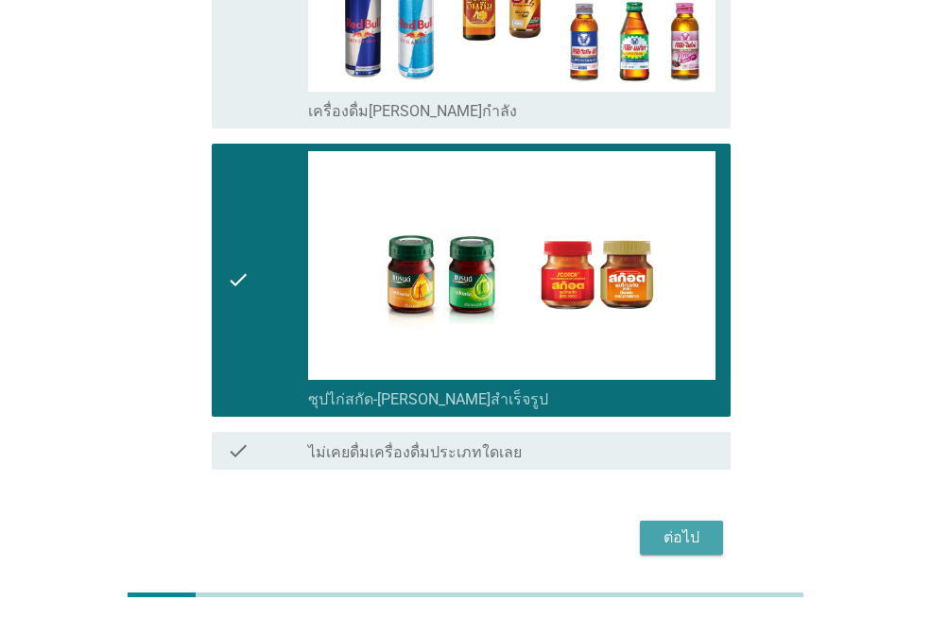
click at [692, 526] on div "ต่อไป" at bounding box center [681, 537] width 53 height 23
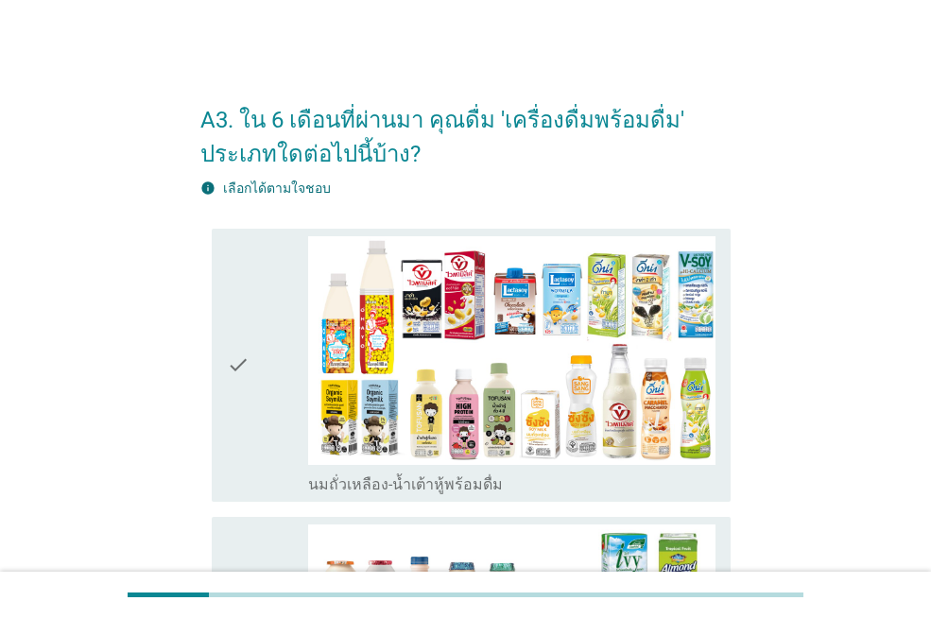
click at [246, 329] on icon "check" at bounding box center [238, 365] width 23 height 258
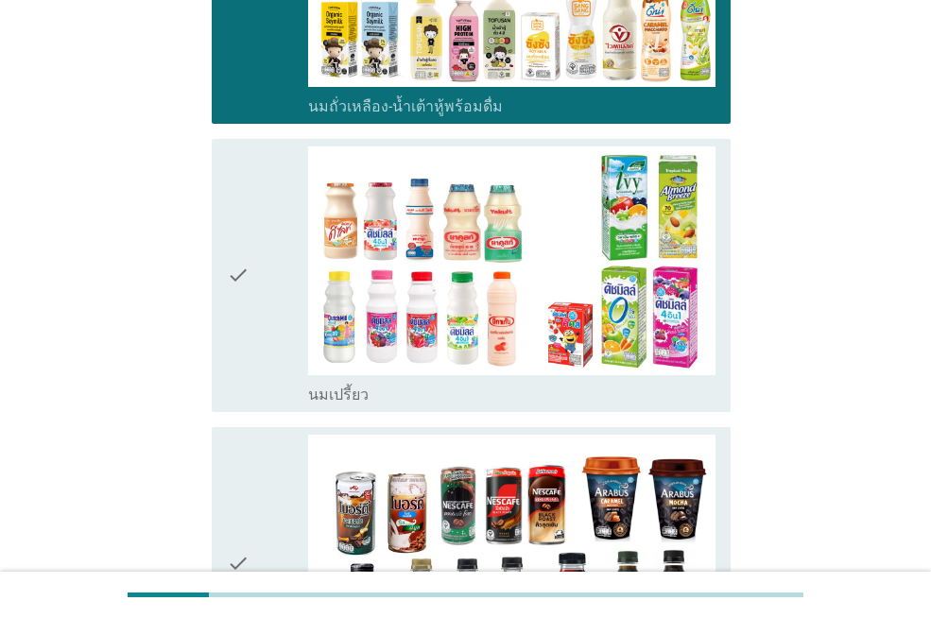
scroll to position [472, 0]
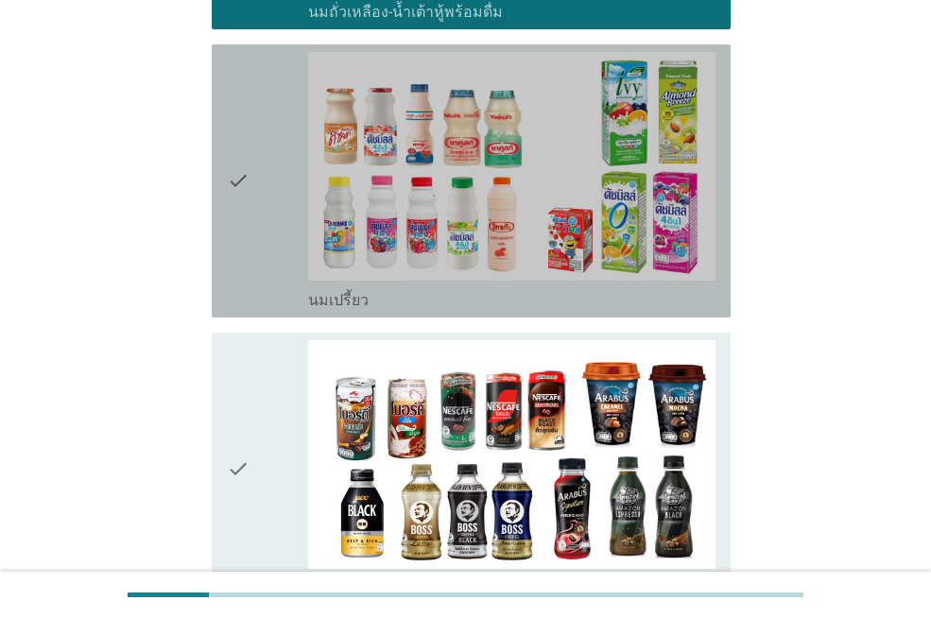
click at [258, 236] on div "check" at bounding box center [267, 181] width 81 height 258
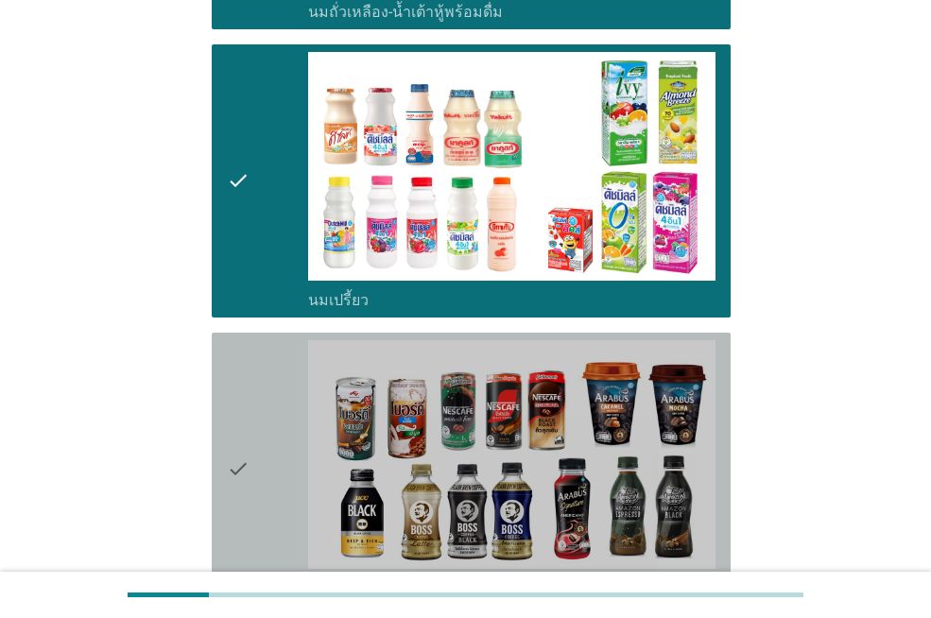
click at [255, 387] on div "check" at bounding box center [267, 469] width 81 height 258
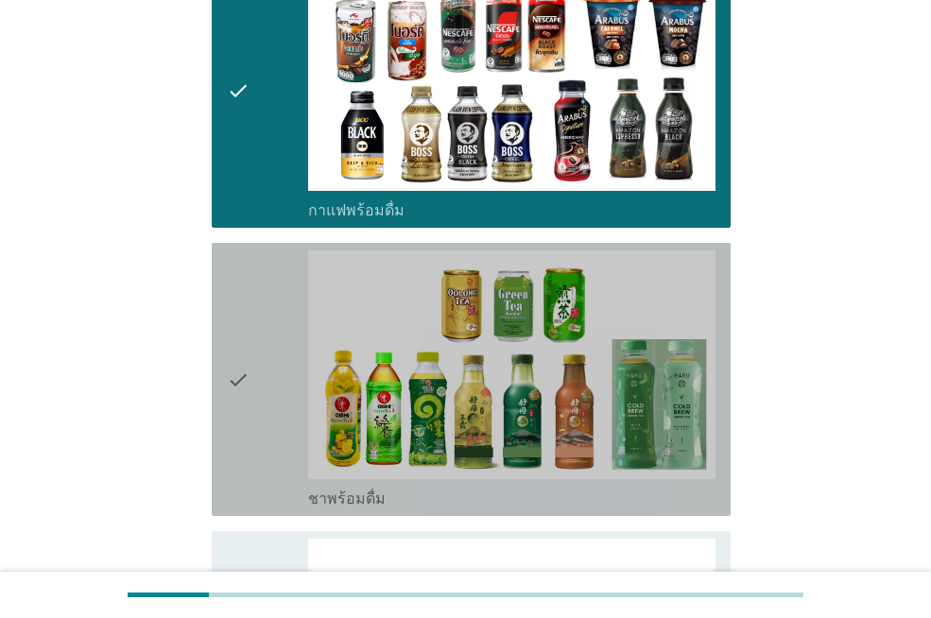
click at [255, 384] on div "check" at bounding box center [267, 379] width 81 height 258
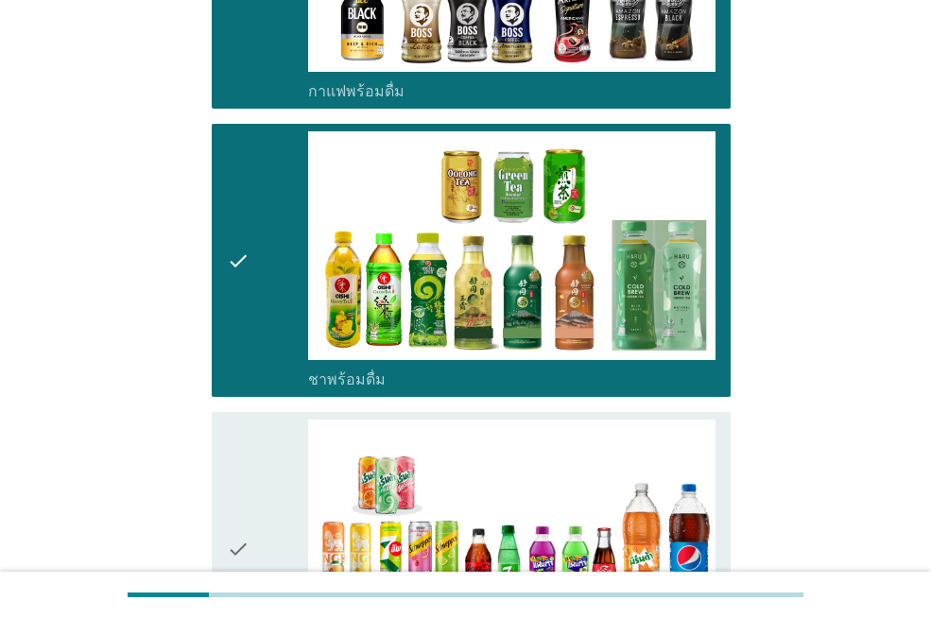
scroll to position [1134, 0]
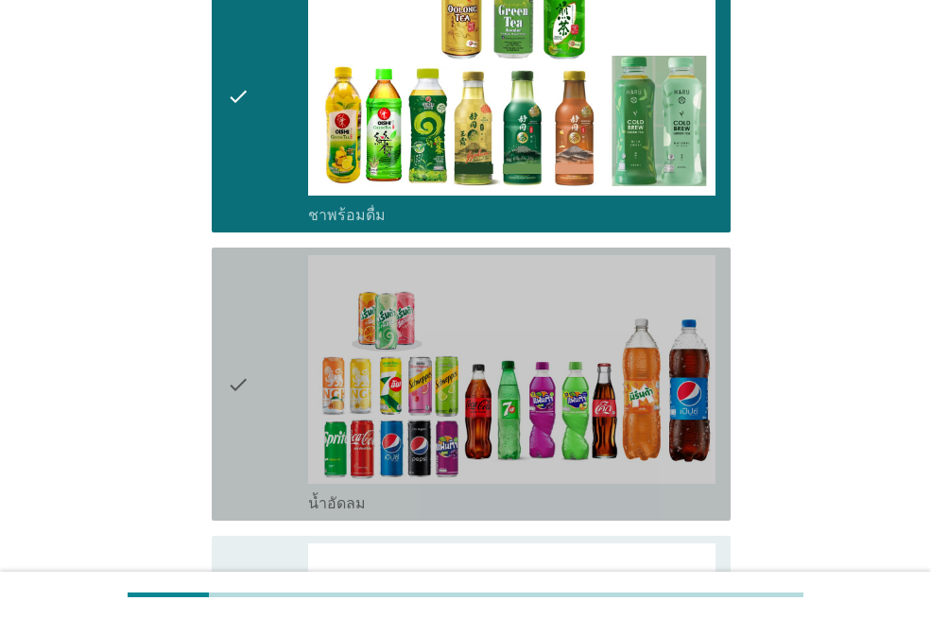
click at [255, 383] on div "check" at bounding box center [267, 384] width 81 height 258
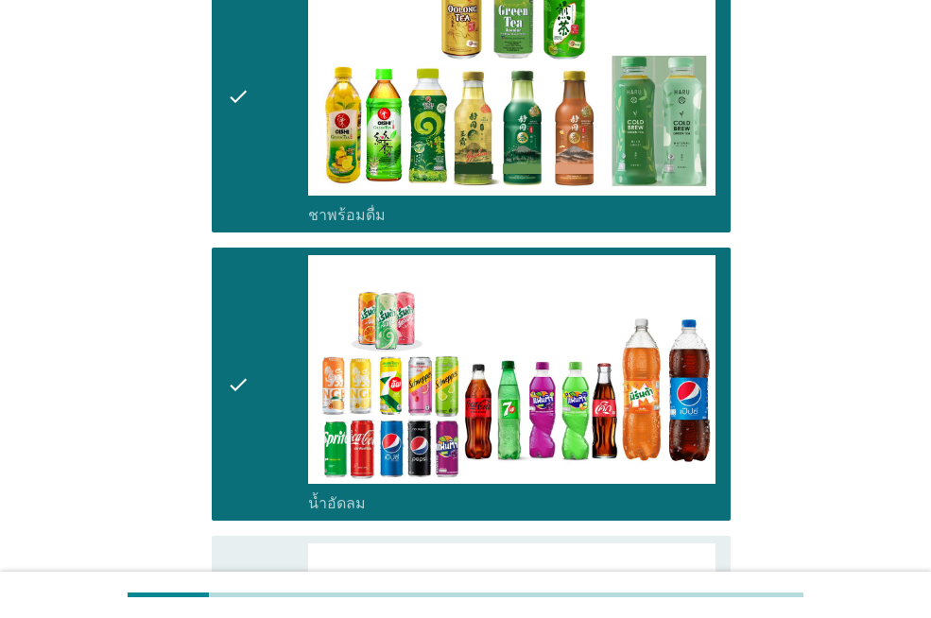
click at [255, 383] on div "check" at bounding box center [267, 384] width 81 height 258
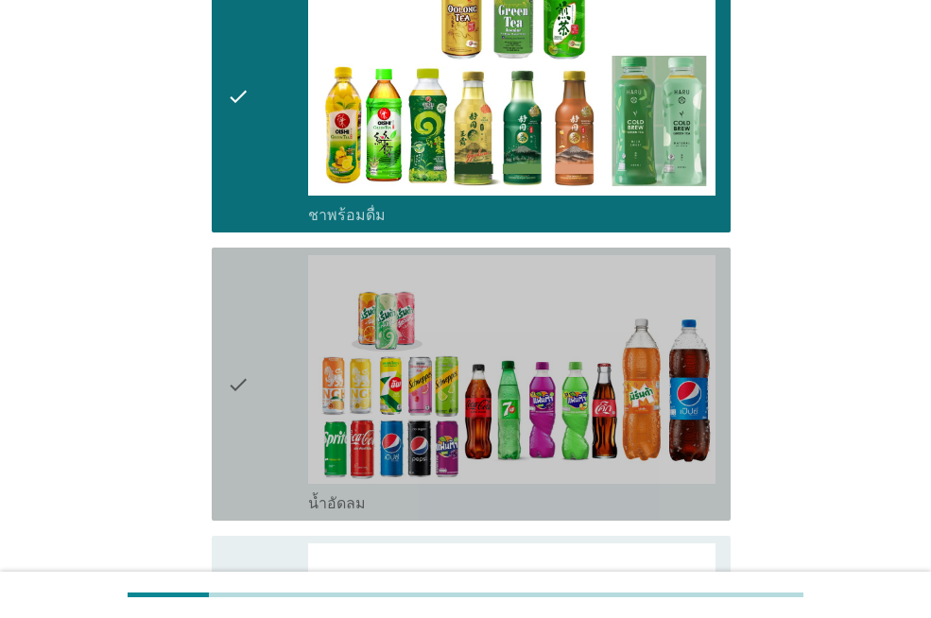
click at [255, 383] on div "check" at bounding box center [267, 384] width 81 height 258
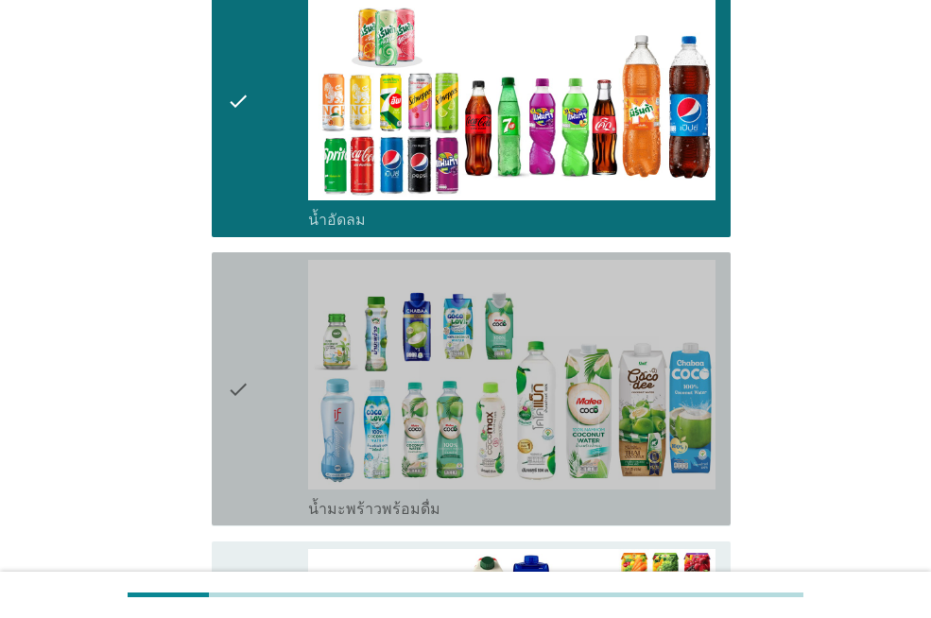
click at [255, 383] on div "check" at bounding box center [267, 389] width 81 height 258
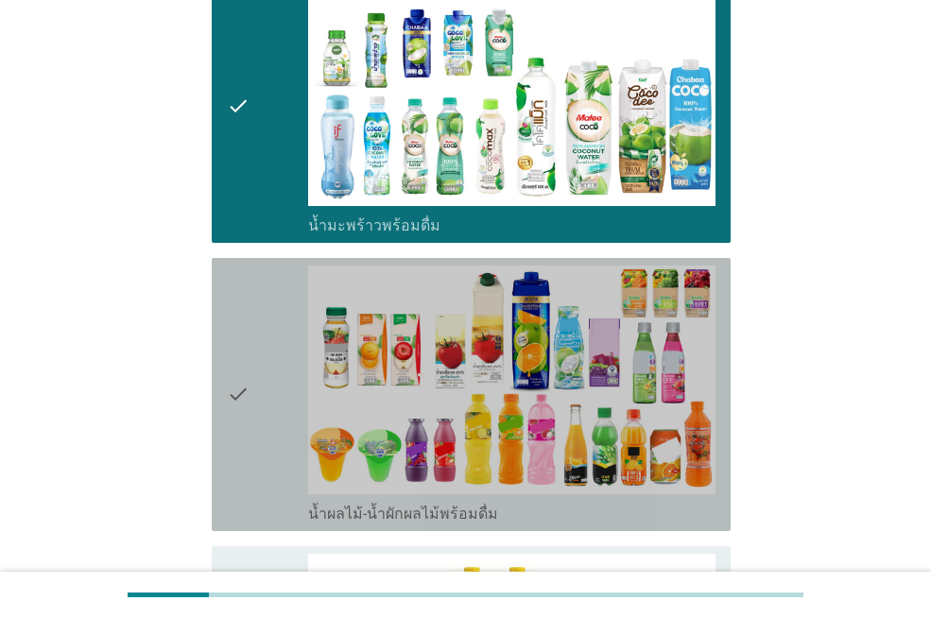
click at [255, 383] on div "check" at bounding box center [267, 394] width 81 height 258
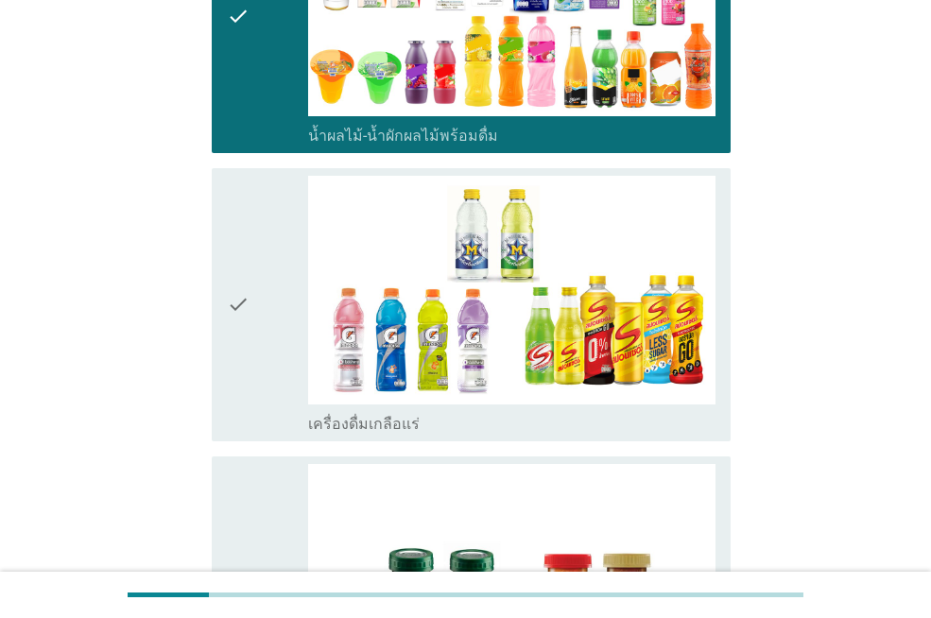
scroll to position [2173, 0]
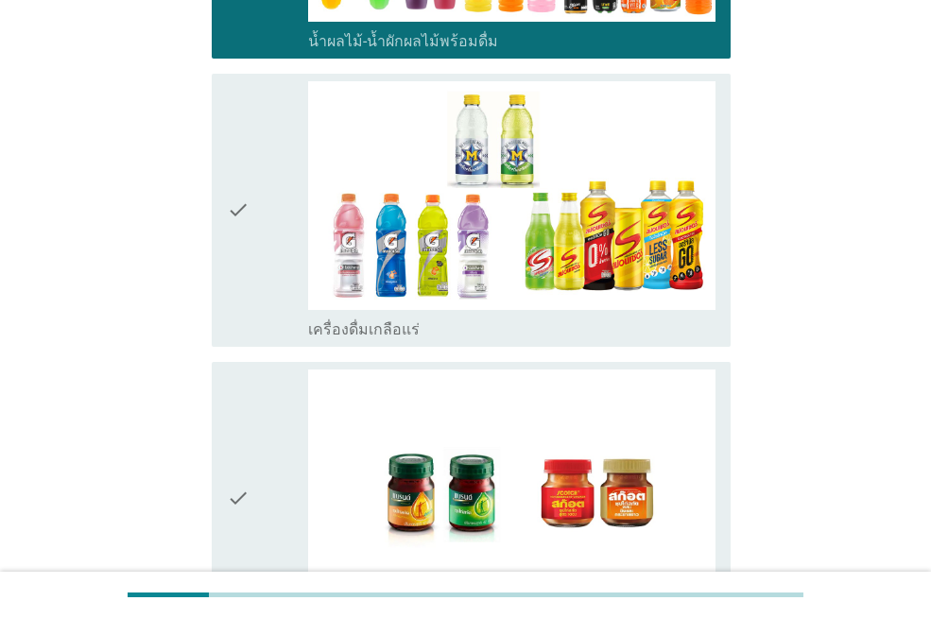
click at [249, 298] on icon "check" at bounding box center [238, 210] width 23 height 258
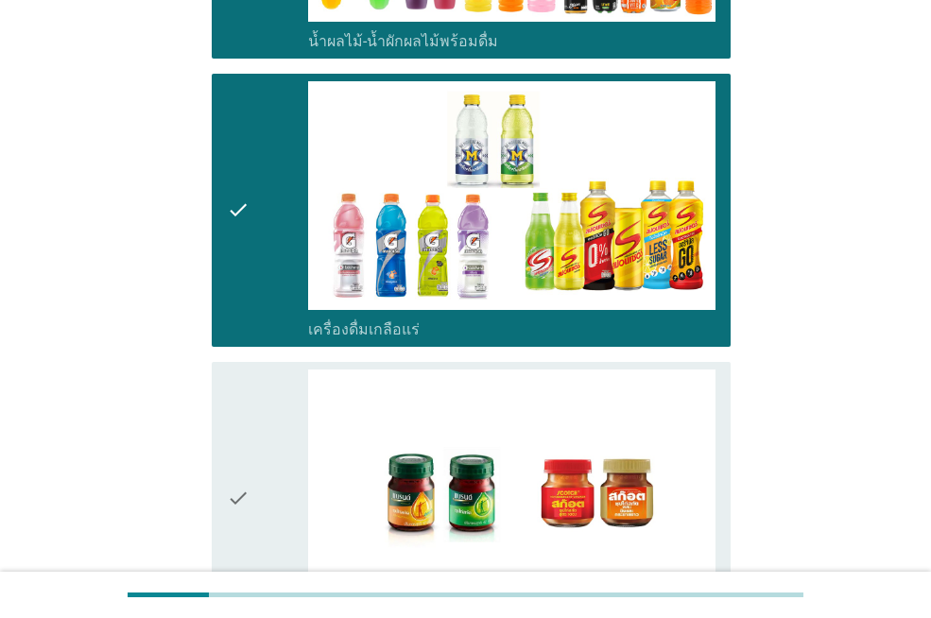
click at [249, 411] on icon "check" at bounding box center [238, 498] width 23 height 258
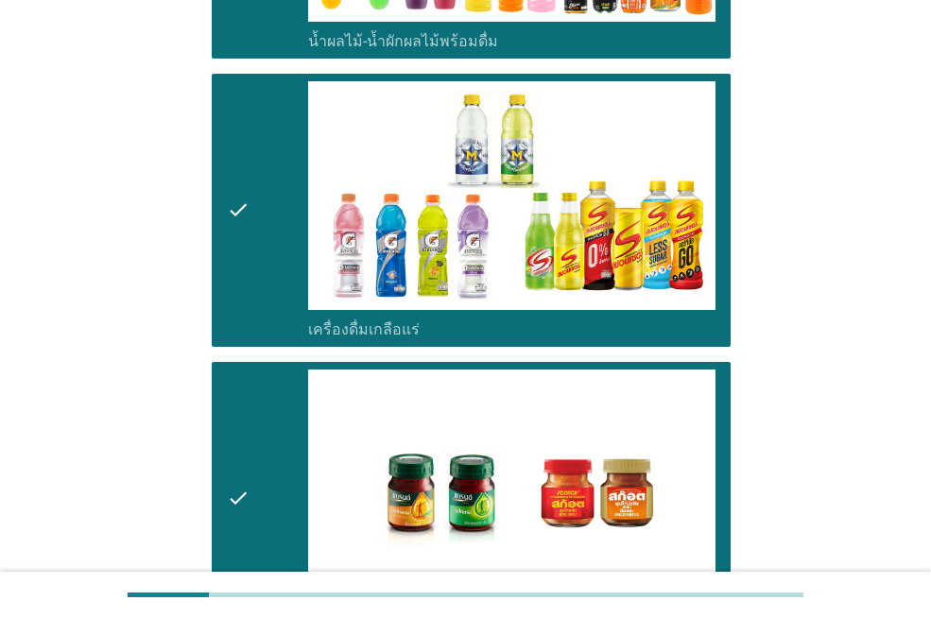
scroll to position [2464, 0]
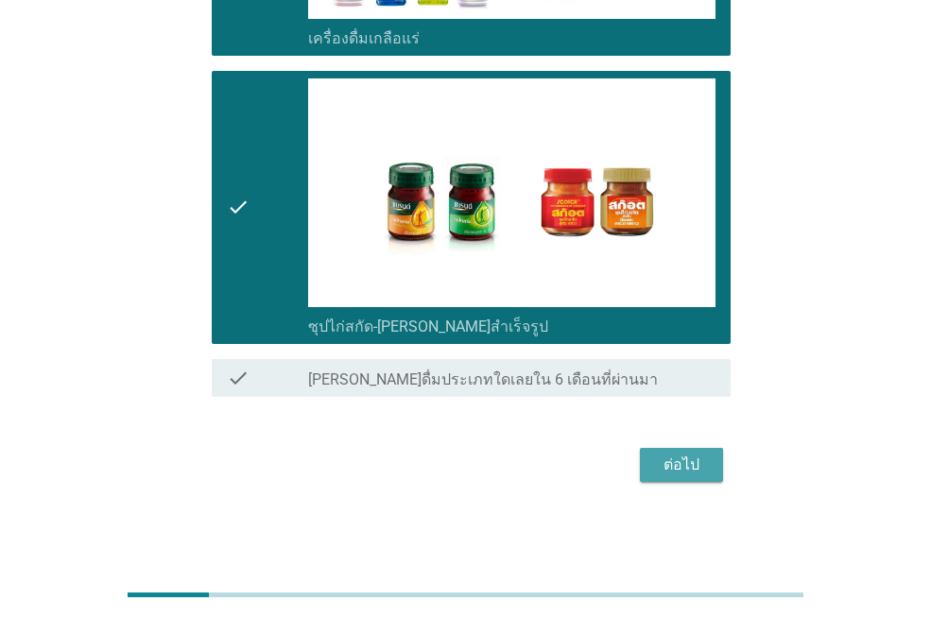
click at [692, 460] on div "ต่อไป" at bounding box center [681, 464] width 53 height 23
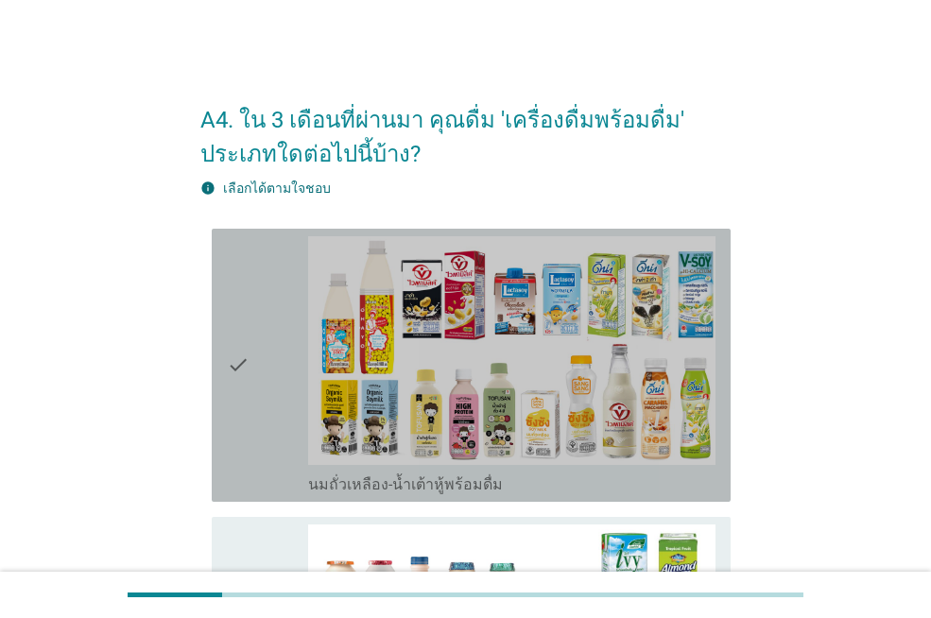
click at [264, 349] on div "check" at bounding box center [267, 365] width 81 height 258
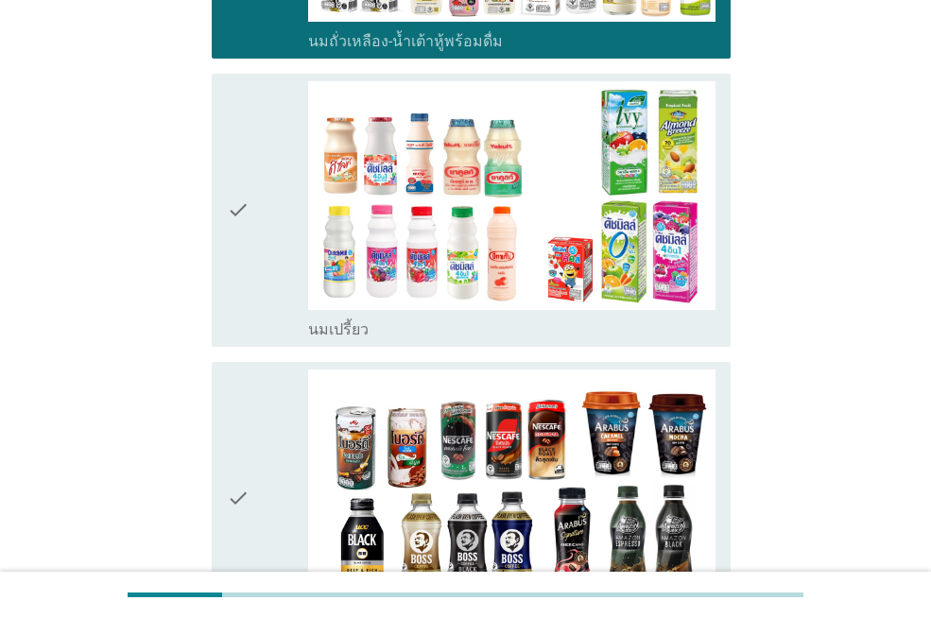
scroll to position [472, 0]
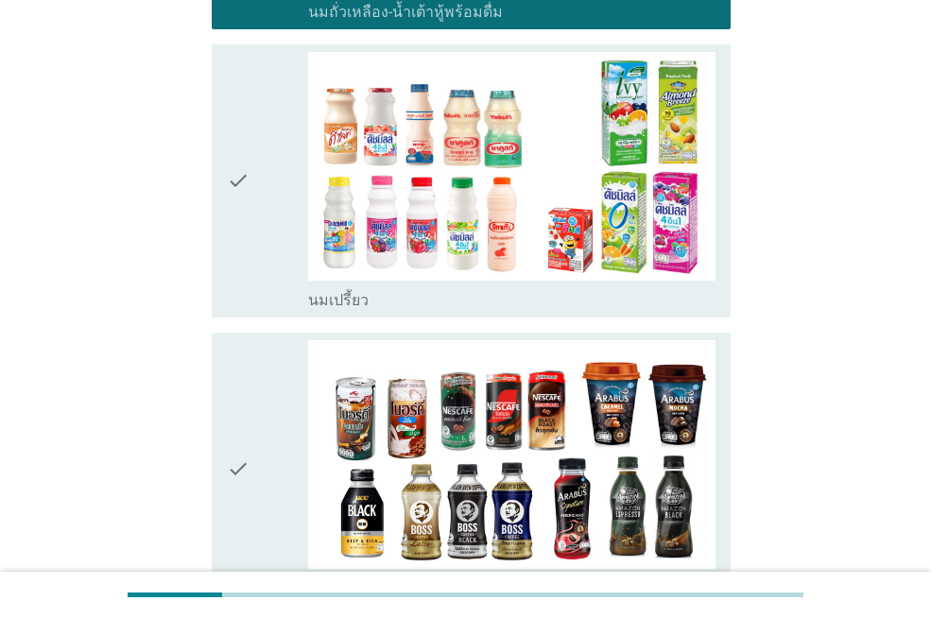
click at [263, 218] on div "check" at bounding box center [267, 181] width 81 height 258
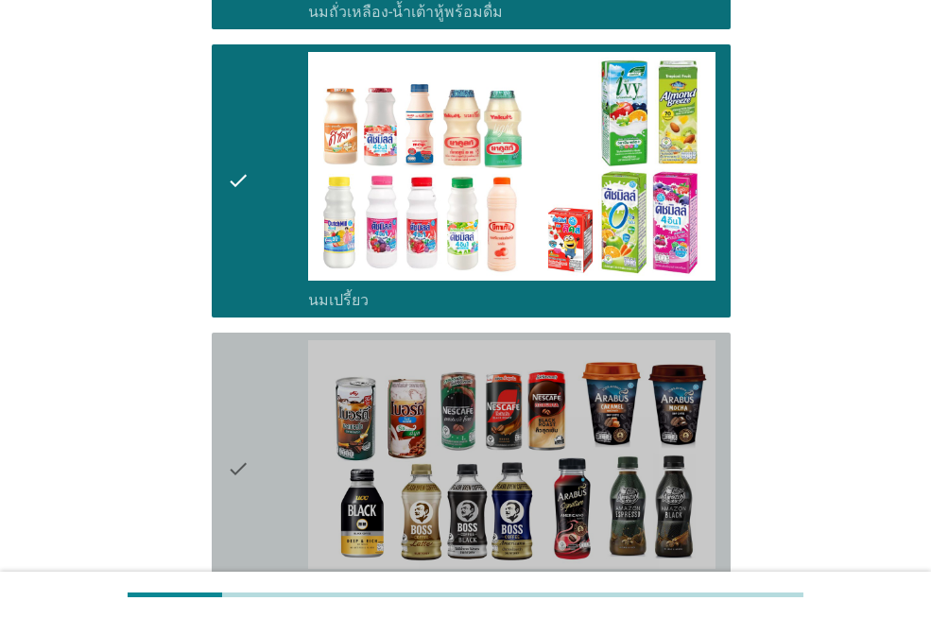
click at [268, 402] on div "check" at bounding box center [267, 469] width 81 height 258
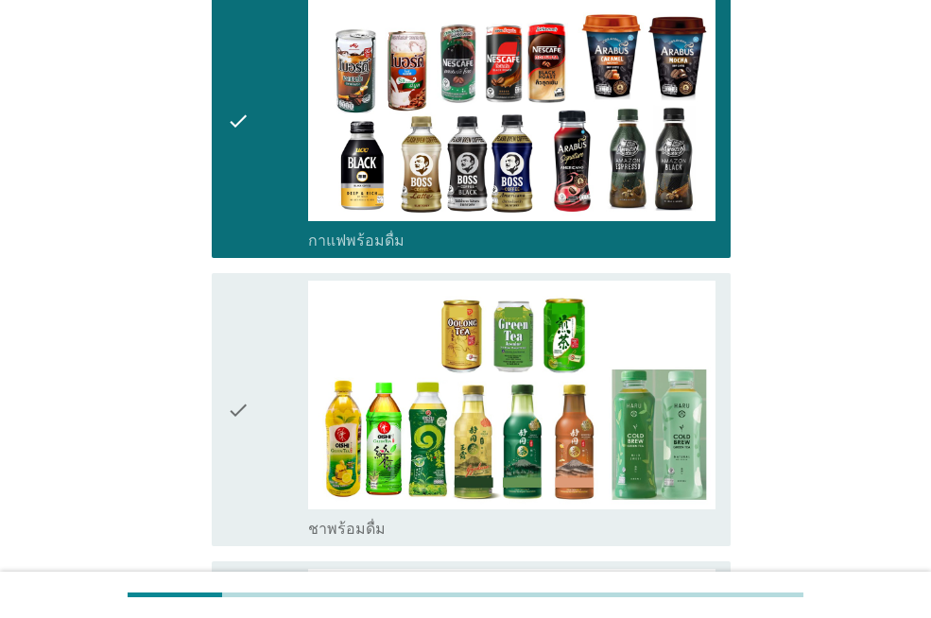
scroll to position [850, 0]
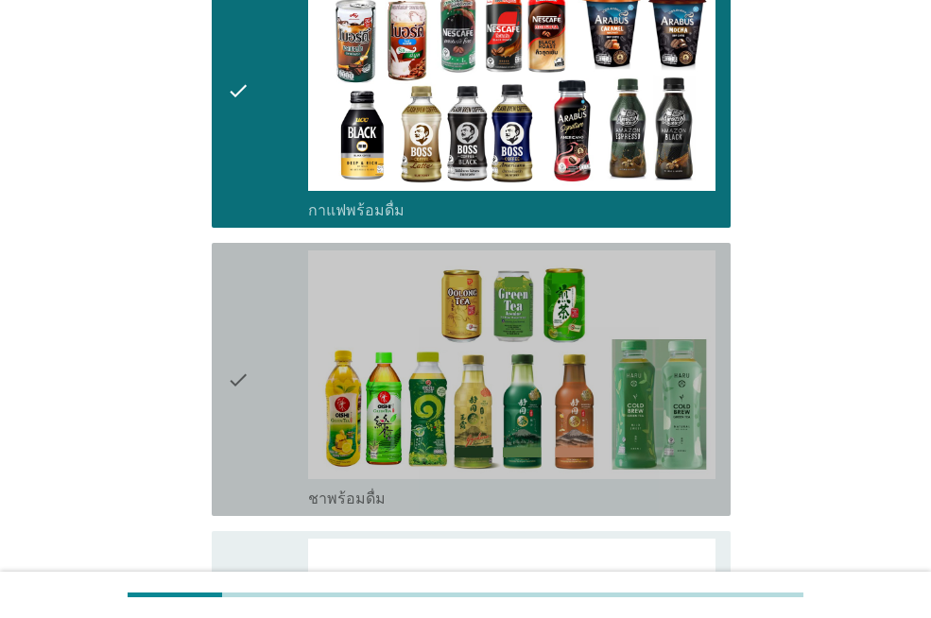
click at [264, 391] on div "check" at bounding box center [267, 379] width 81 height 258
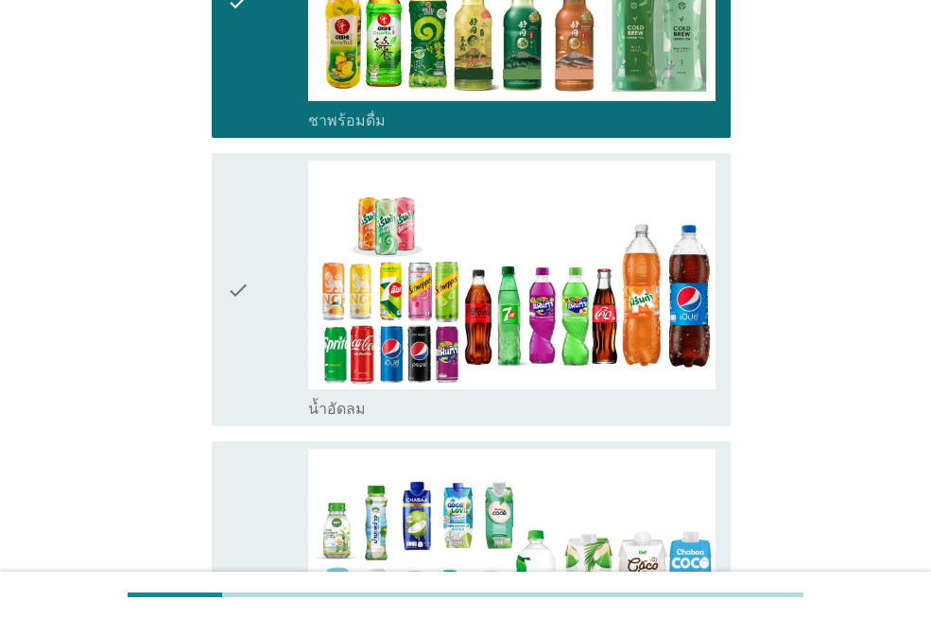
scroll to position [1323, 0]
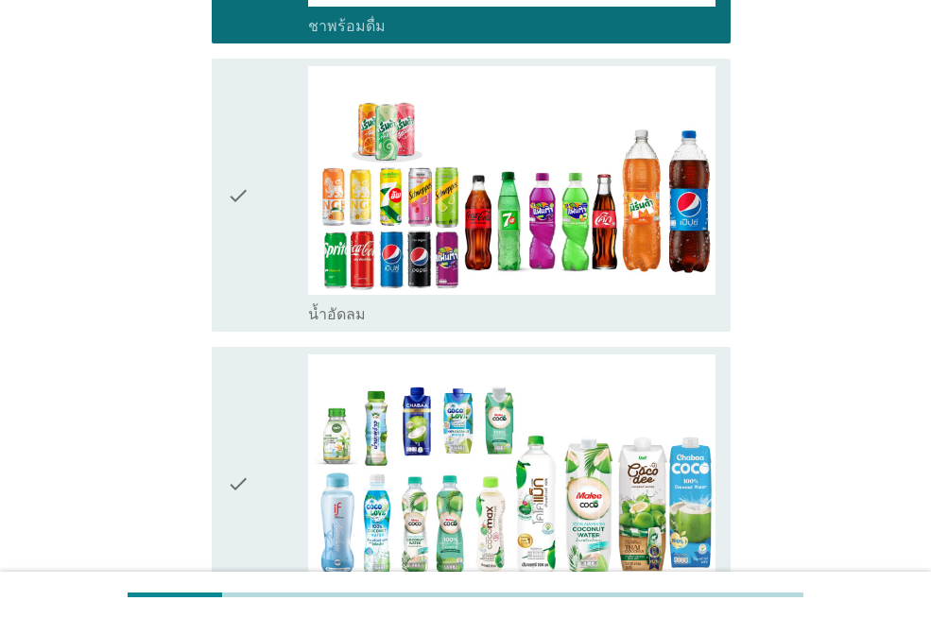
click at [241, 405] on icon "check" at bounding box center [238, 483] width 23 height 258
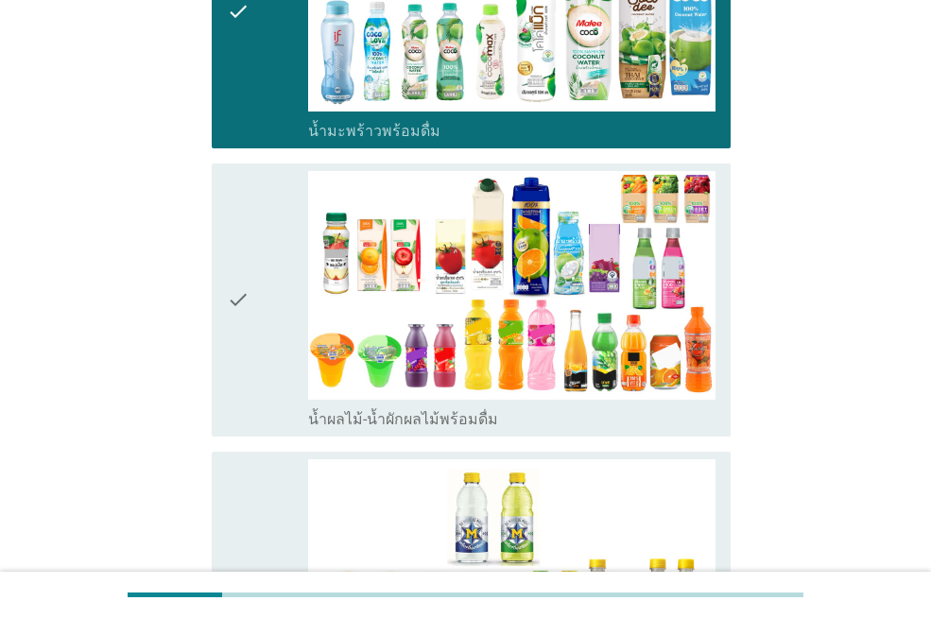
click at [241, 405] on icon "check" at bounding box center [238, 300] width 23 height 258
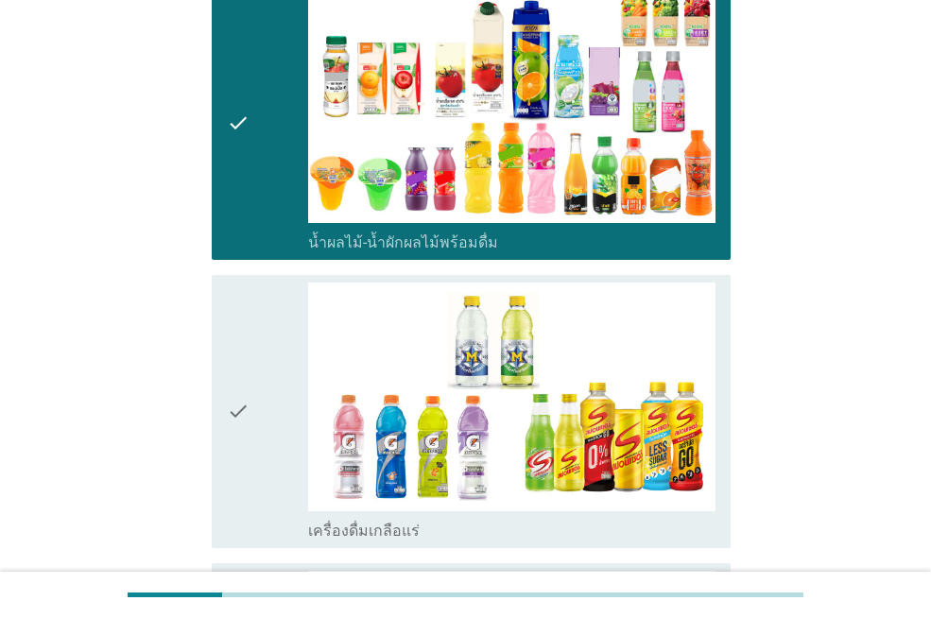
scroll to position [1984, 0]
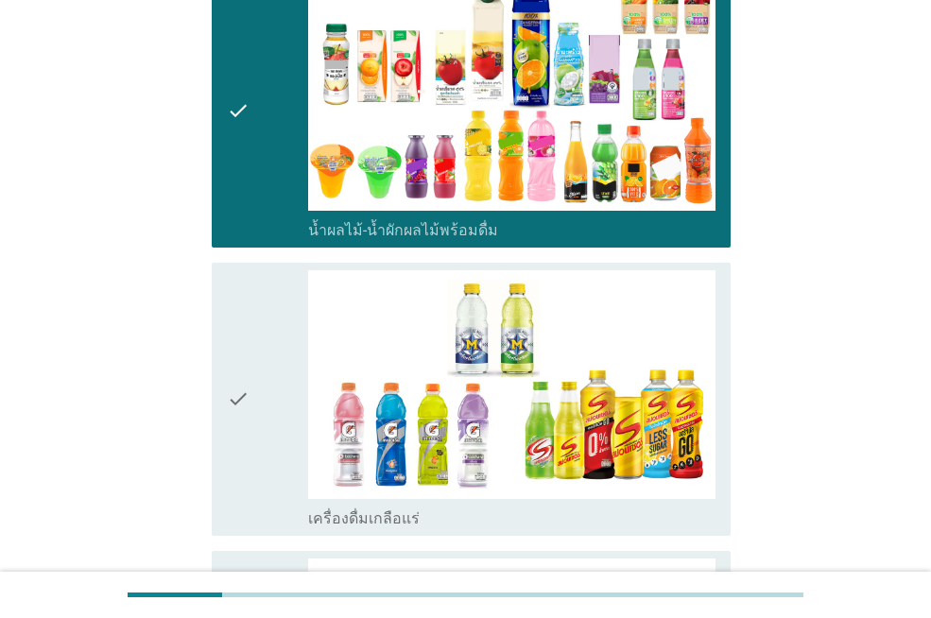
click at [241, 405] on icon "check" at bounding box center [238, 399] width 23 height 258
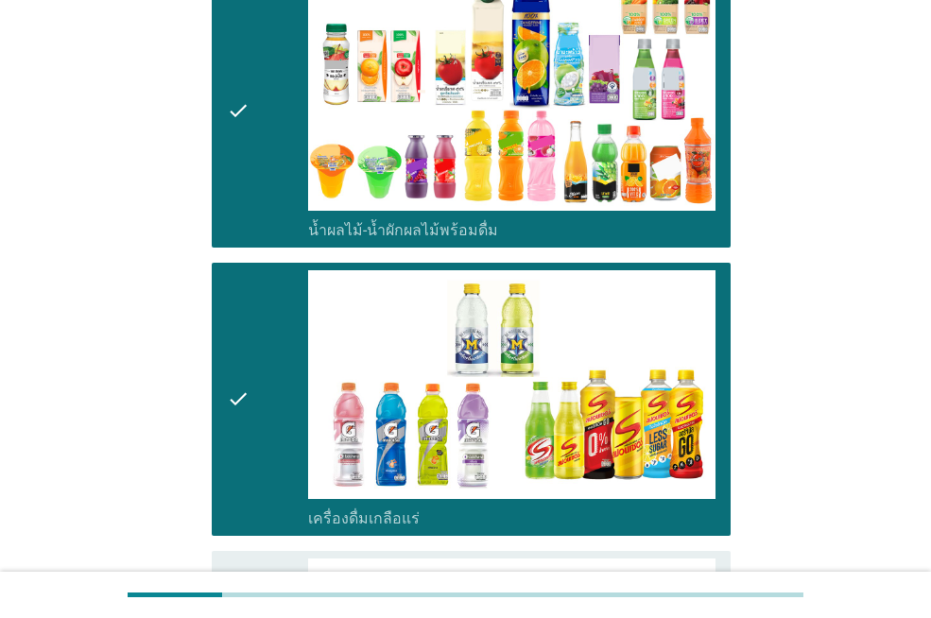
click at [241, 405] on icon "check" at bounding box center [238, 399] width 23 height 258
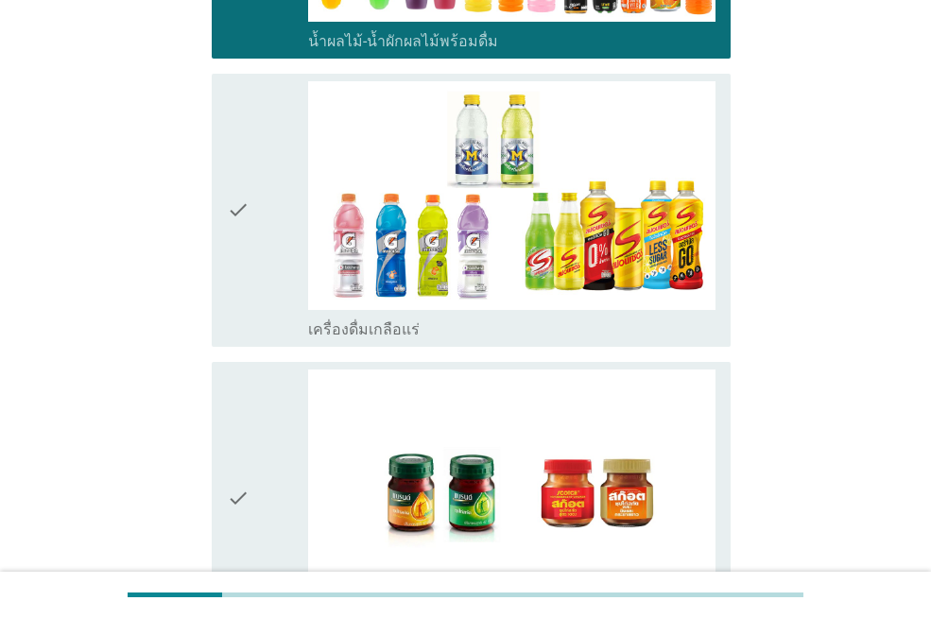
click at [241, 405] on icon "check" at bounding box center [238, 498] width 23 height 258
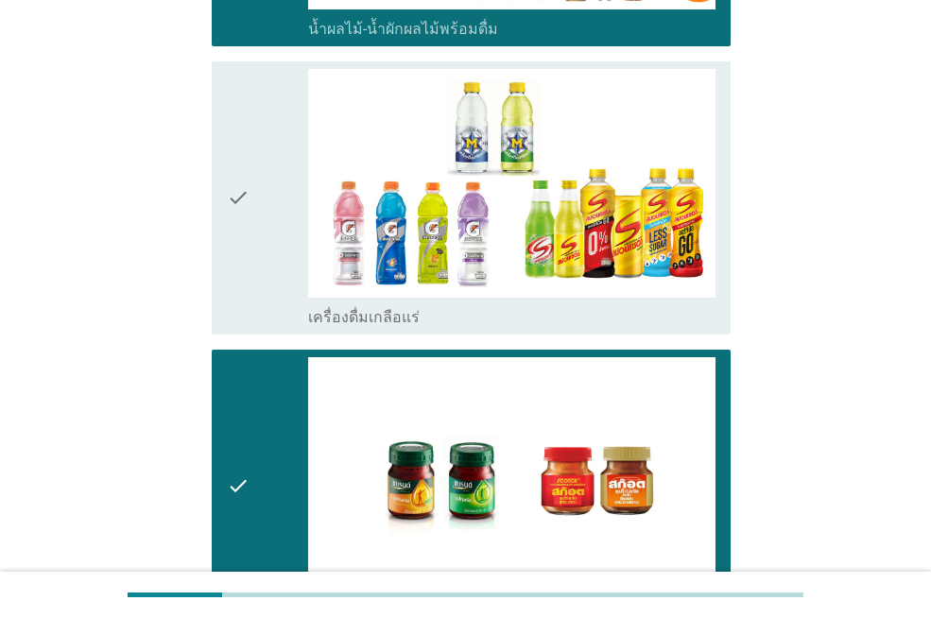
scroll to position [2456, 0]
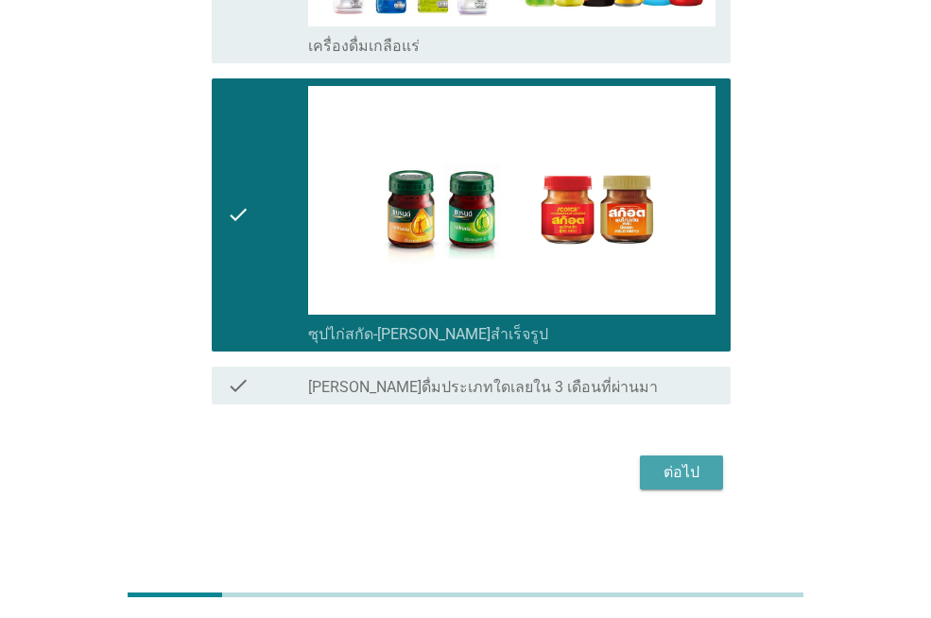
click at [687, 466] on div "ต่อไป" at bounding box center [681, 472] width 53 height 23
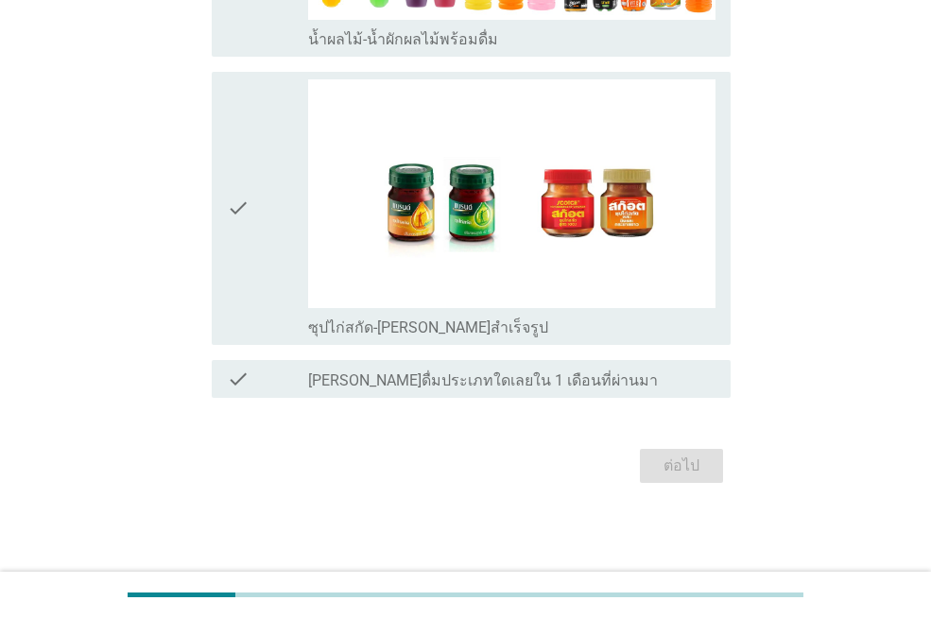
scroll to position [0, 0]
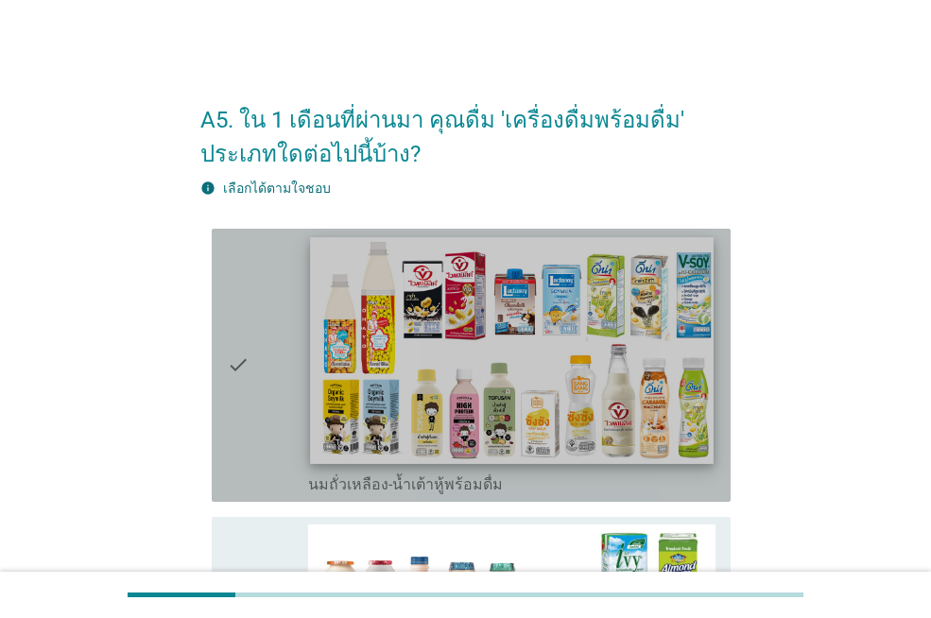
click at [316, 350] on img at bounding box center [511, 350] width 402 height 227
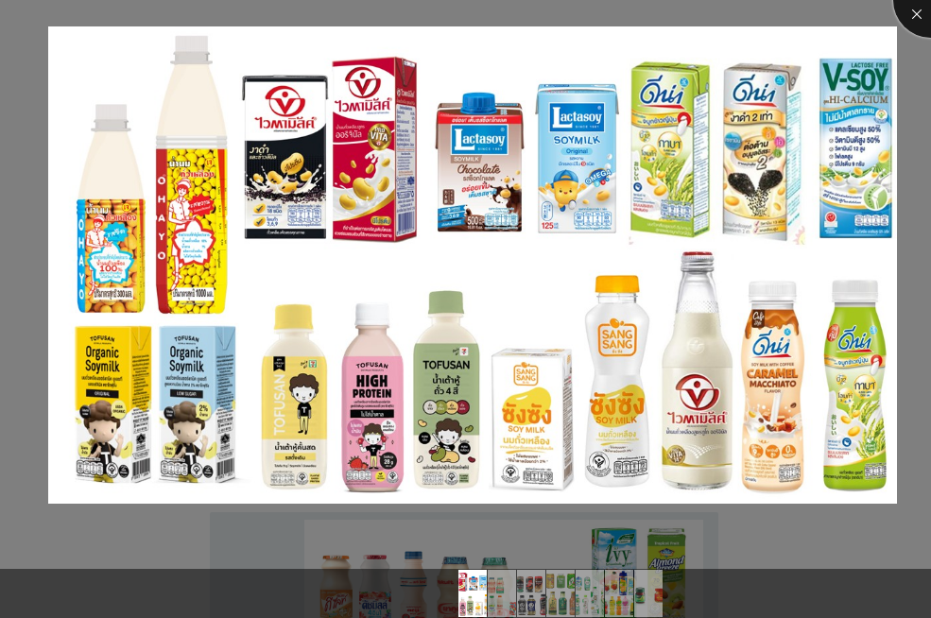
click at [914, 17] on div at bounding box center [931, 0] width 76 height 76
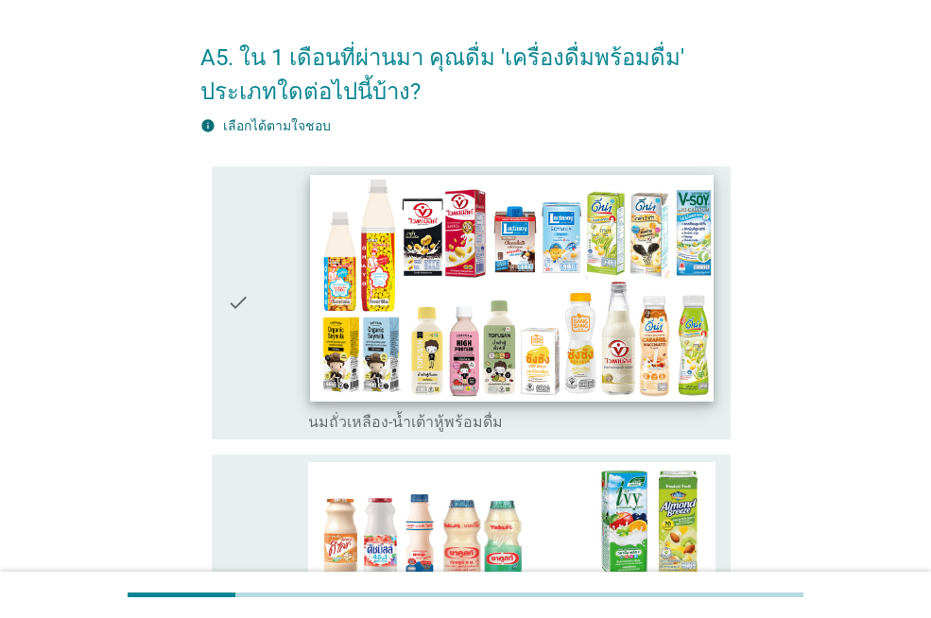
scroll to position [94, 0]
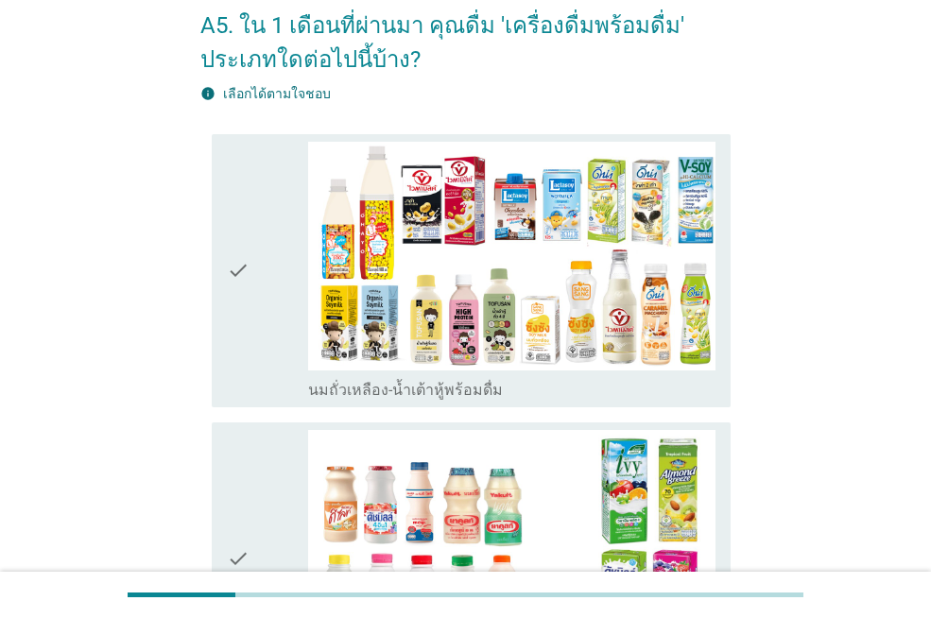
click at [266, 258] on div "check" at bounding box center [267, 271] width 81 height 258
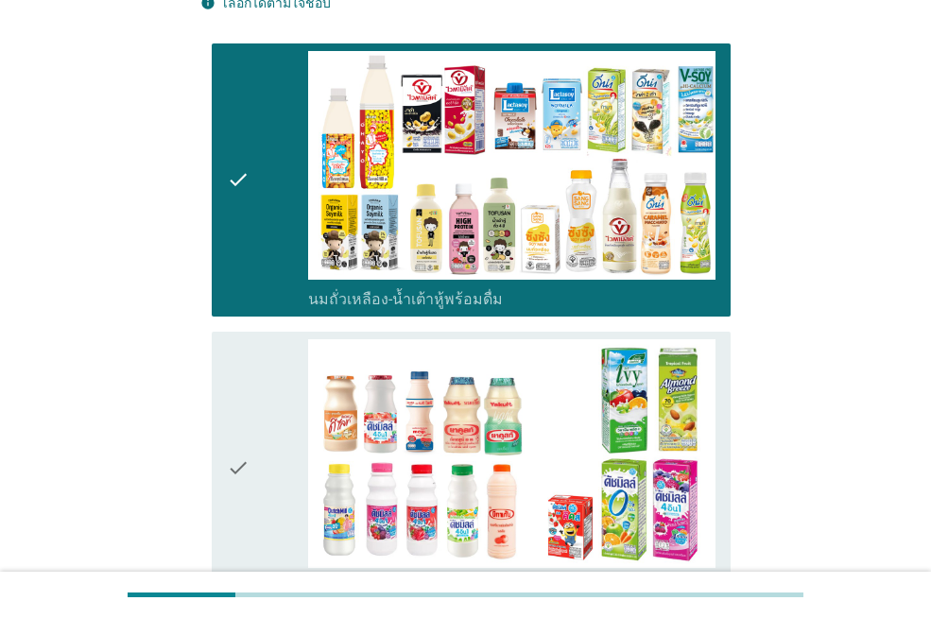
scroll to position [283, 0]
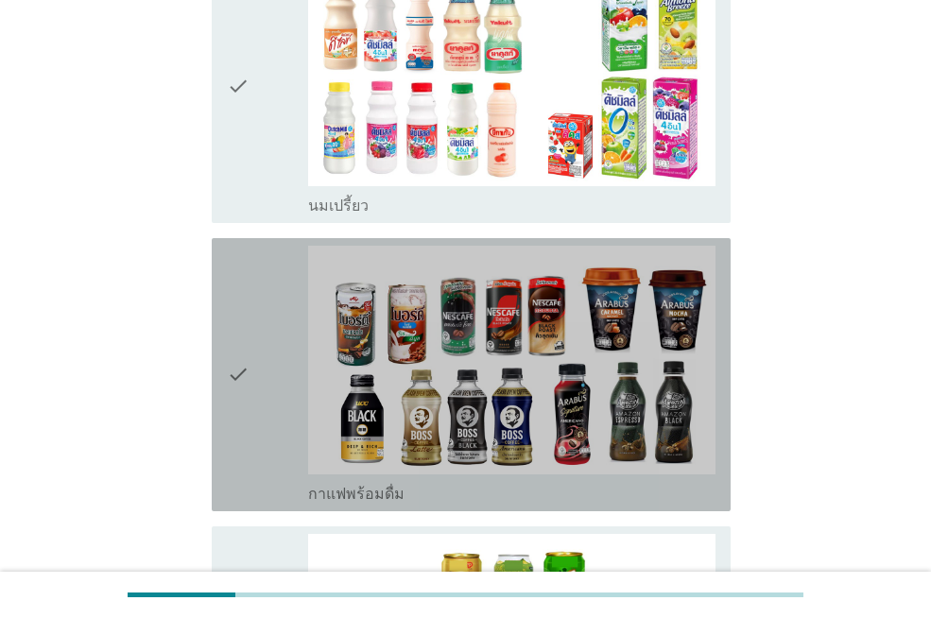
click at [241, 343] on icon "check" at bounding box center [238, 375] width 23 height 258
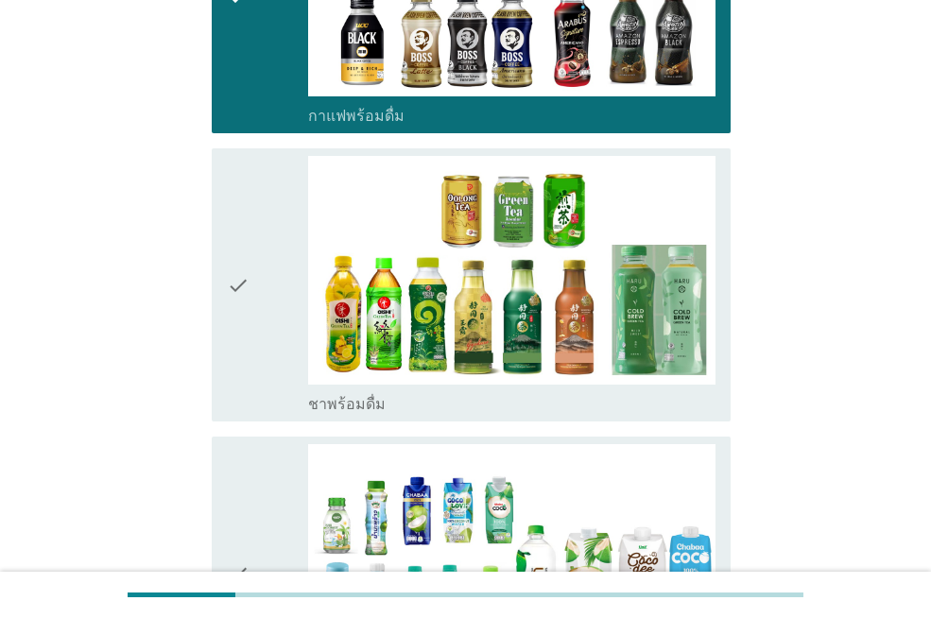
click at [243, 293] on icon "check" at bounding box center [238, 285] width 23 height 258
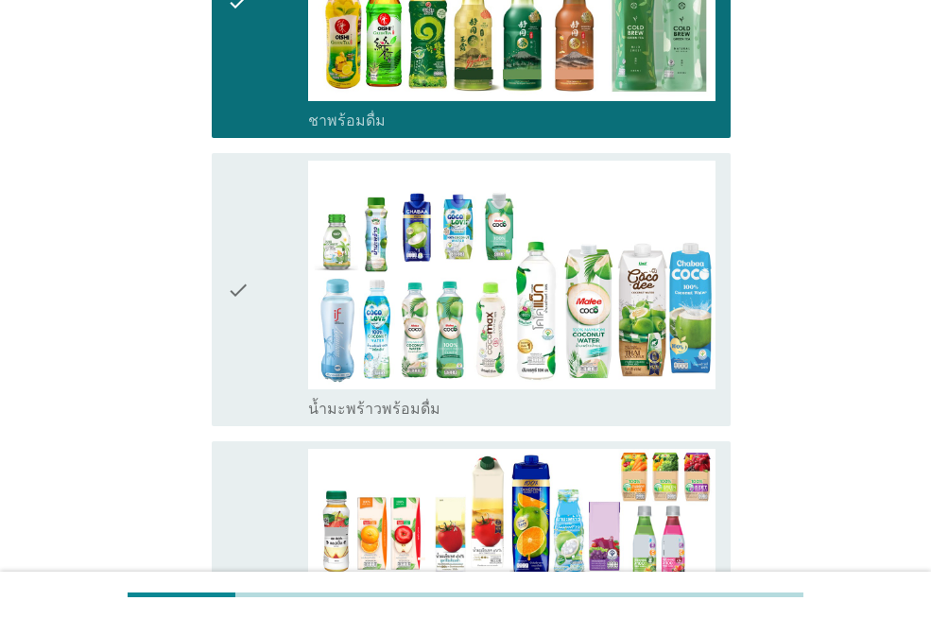
click at [231, 312] on icon "check" at bounding box center [238, 290] width 23 height 258
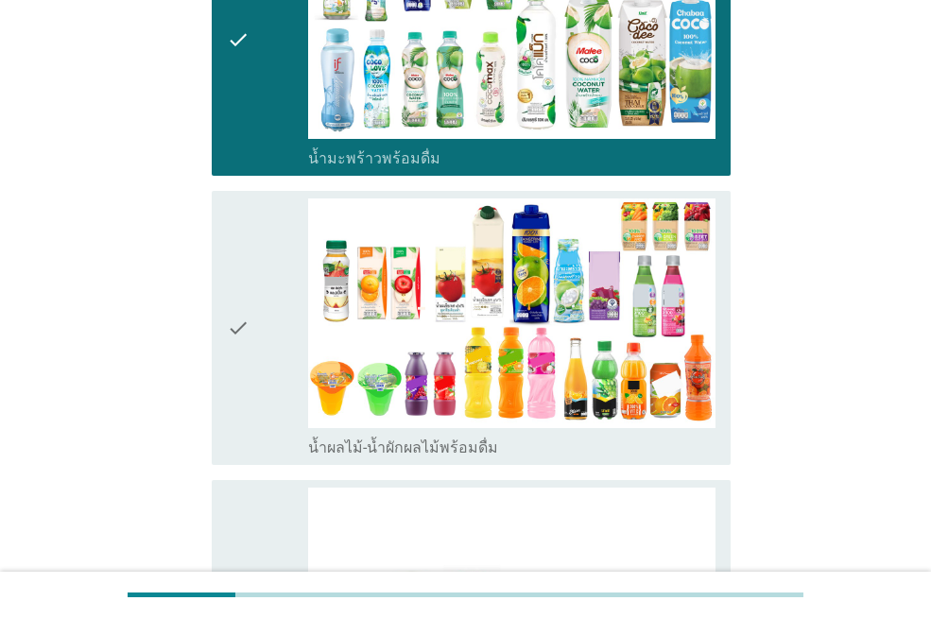
scroll to position [1511, 0]
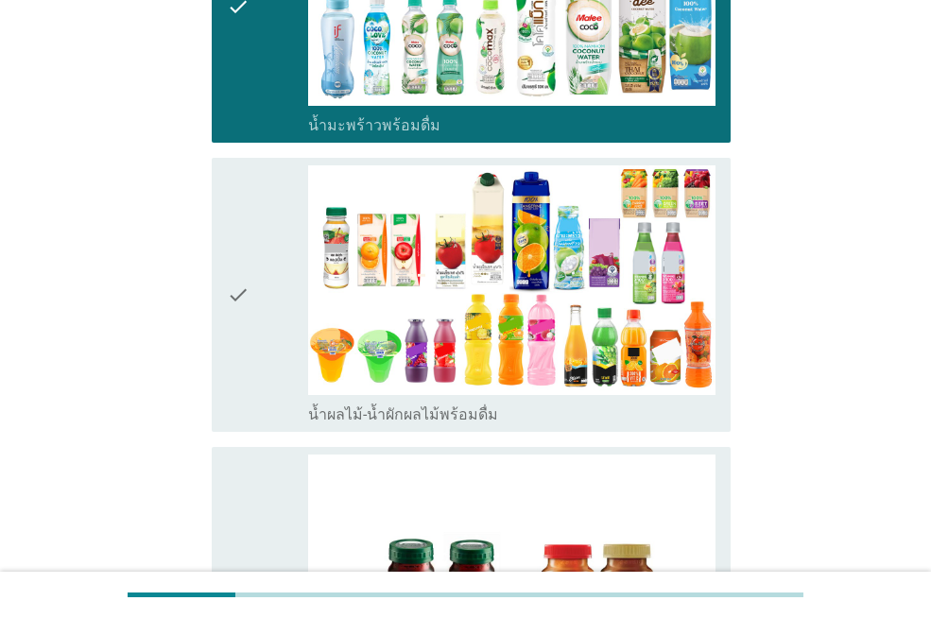
click at [232, 307] on icon "check" at bounding box center [238, 294] width 23 height 258
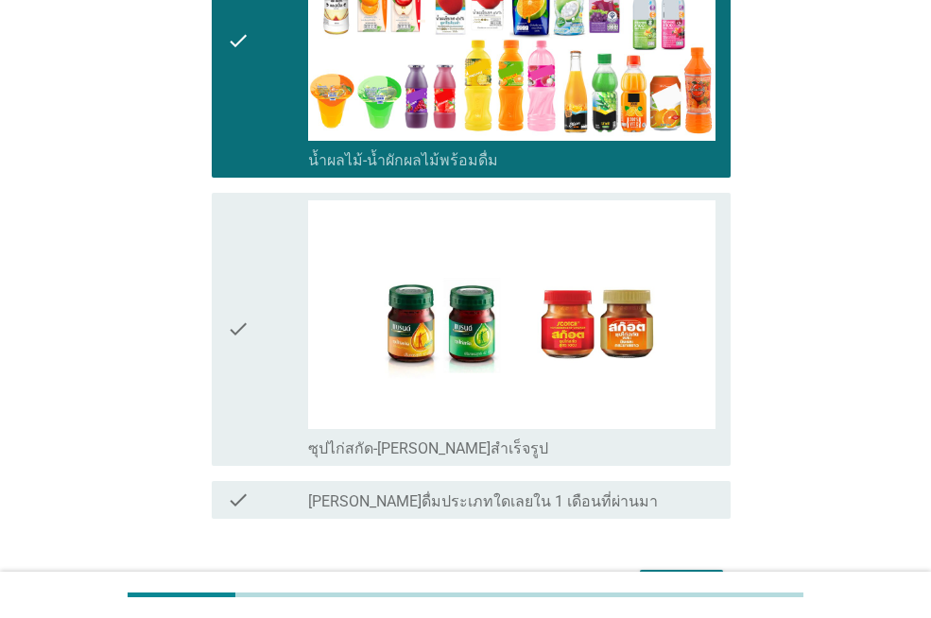
scroll to position [1795, 0]
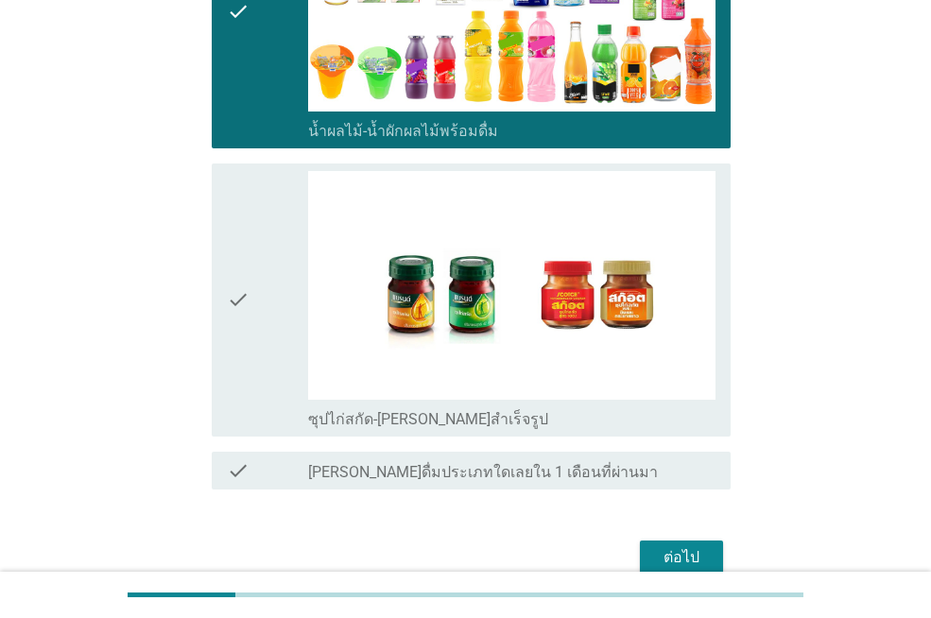
click at [232, 308] on icon "check" at bounding box center [238, 300] width 23 height 258
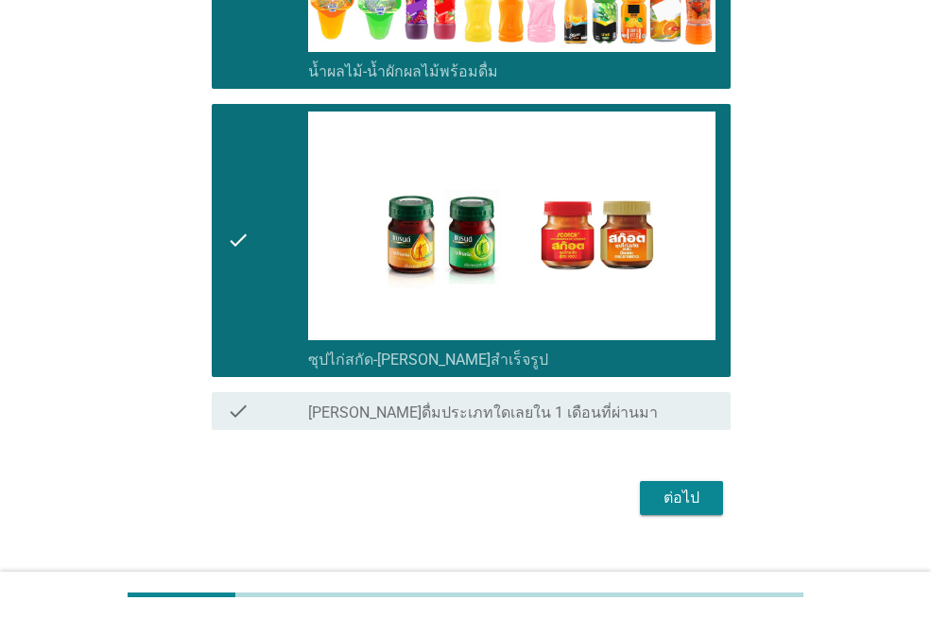
scroll to position [1887, 0]
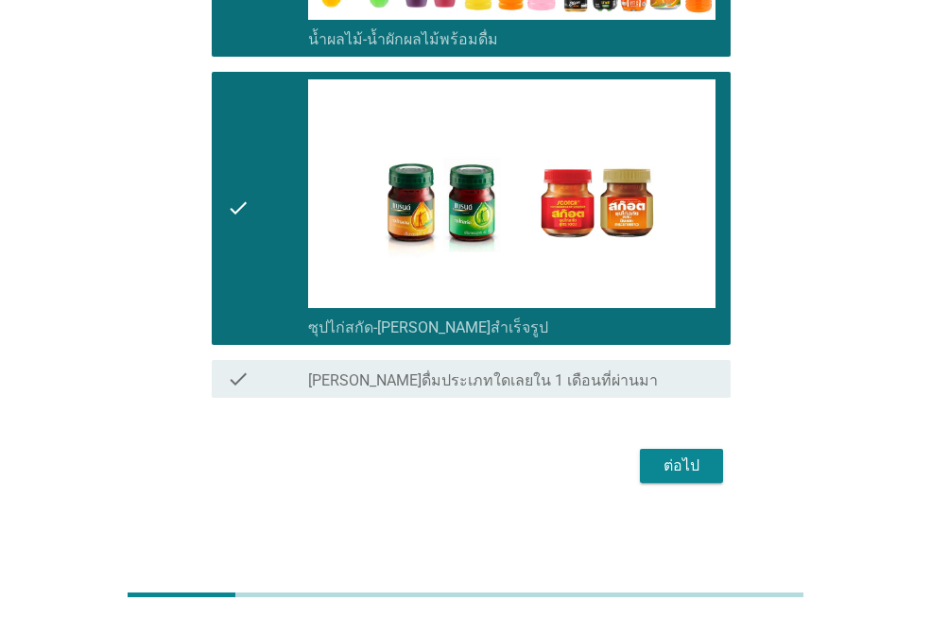
click at [695, 464] on div "ต่อไป" at bounding box center [681, 465] width 53 height 23
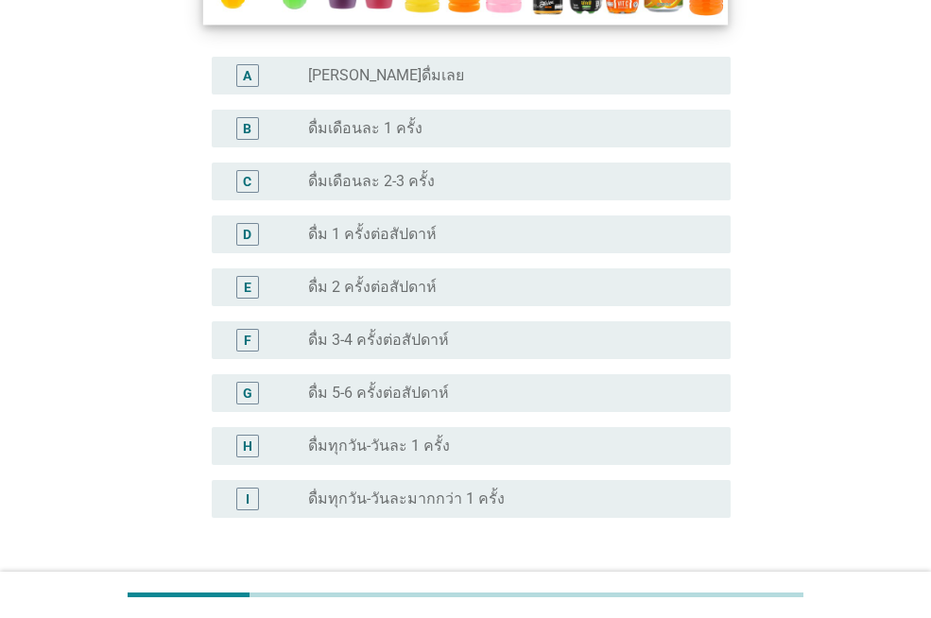
scroll to position [567, 0]
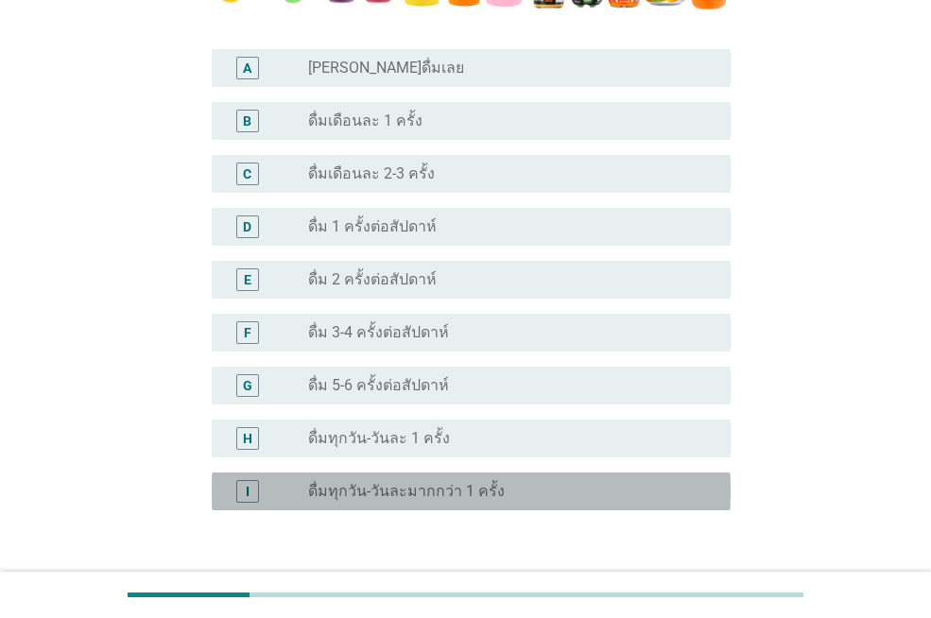
click at [406, 496] on label "ดื่มทุกวัน-วันละมากกว่า 1 ครั้ง" at bounding box center [406, 491] width 196 height 19
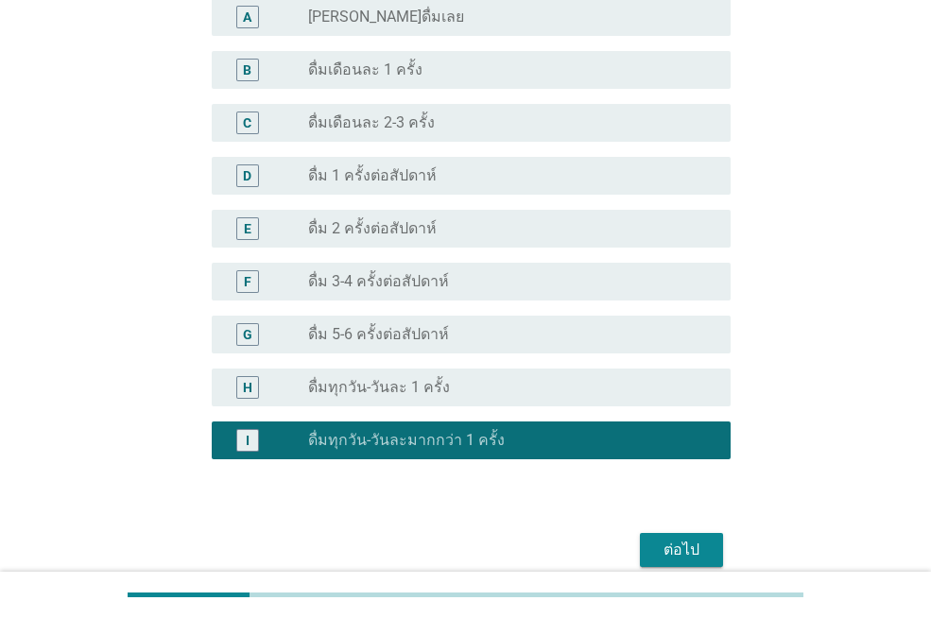
scroll to position [702, 0]
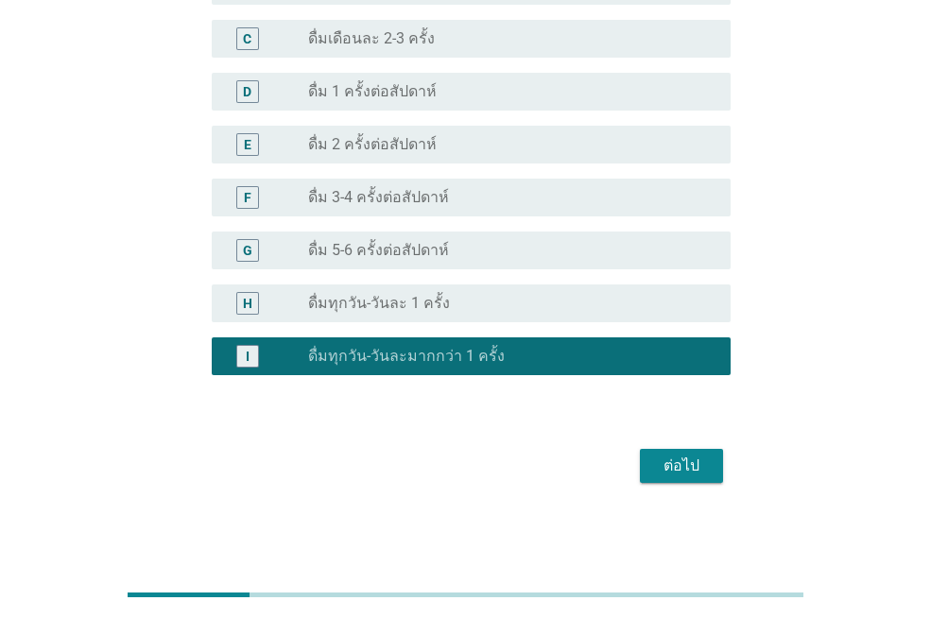
click at [684, 464] on div "ต่อไป" at bounding box center [681, 465] width 53 height 23
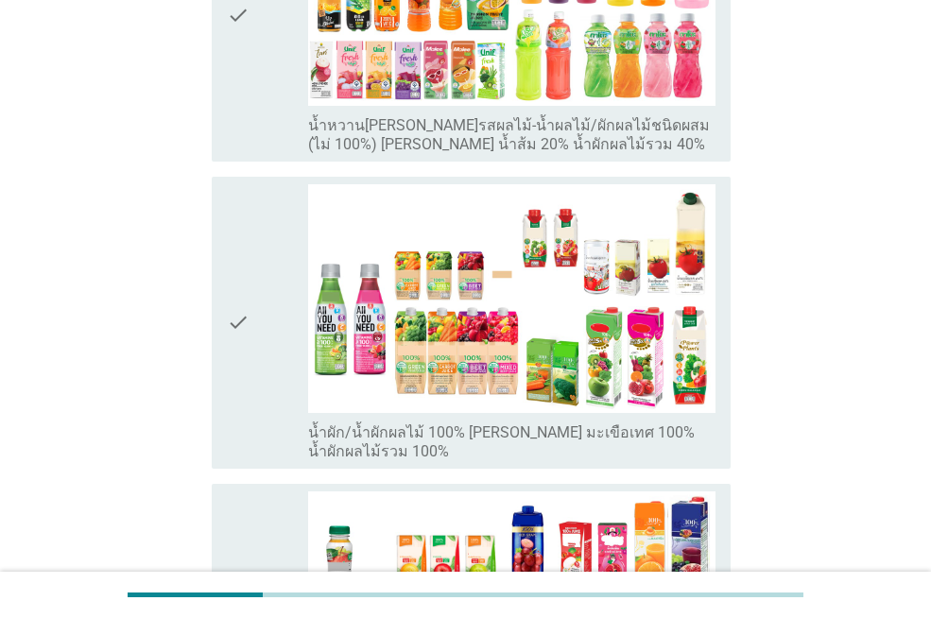
scroll to position [472, 0]
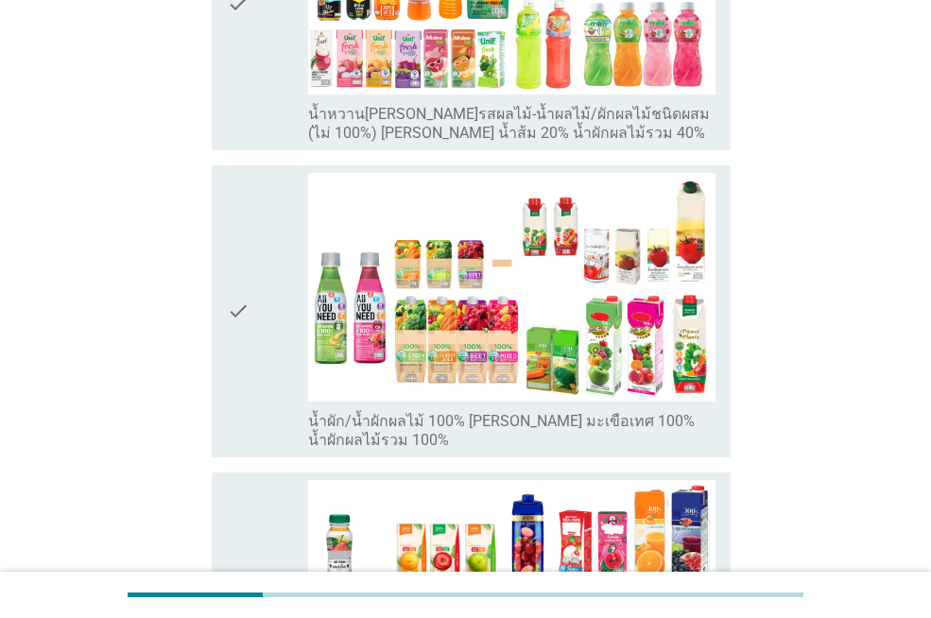
click at [234, 300] on icon "check" at bounding box center [238, 311] width 23 height 277
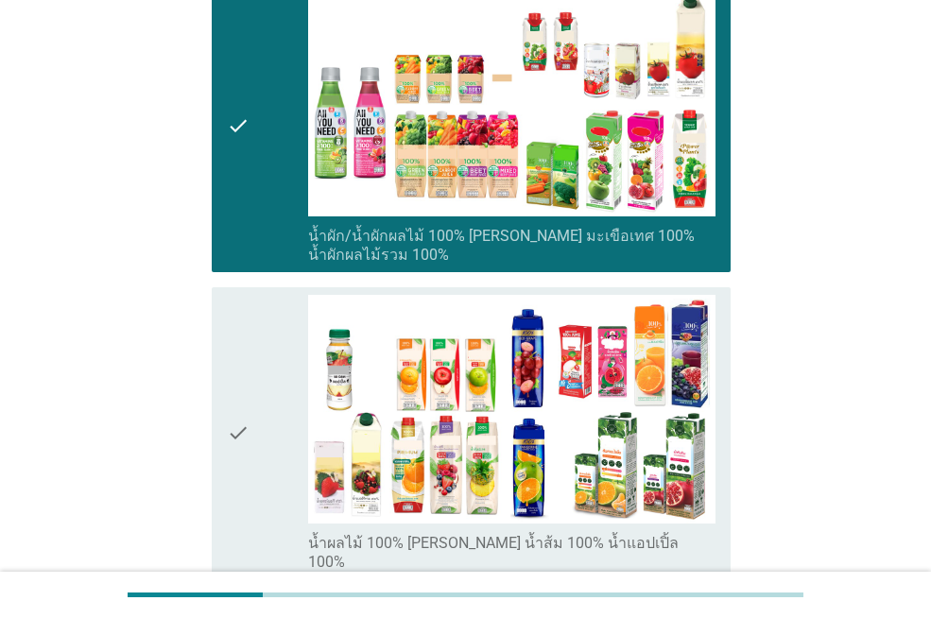
scroll to position [661, 0]
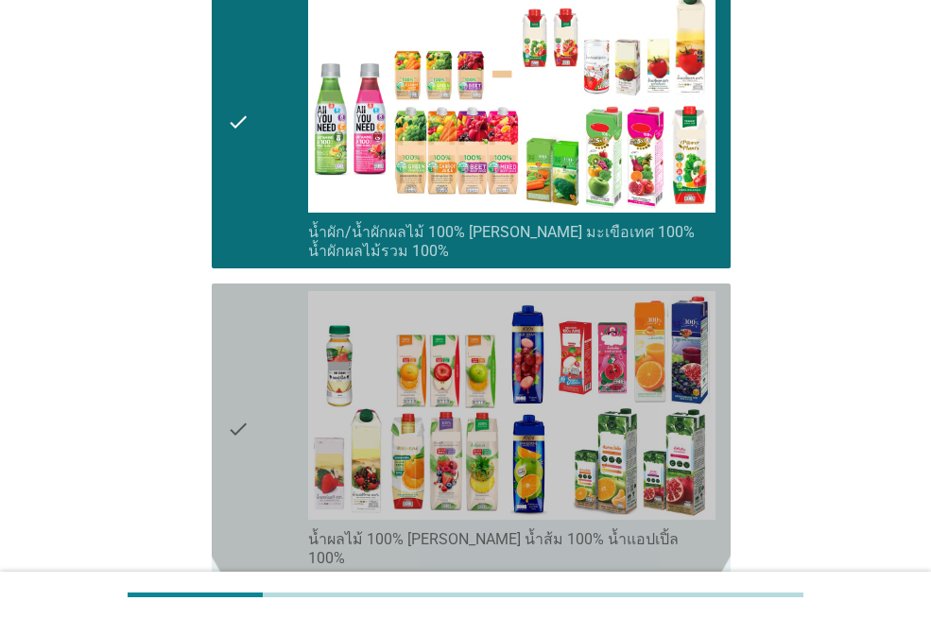
click at [234, 354] on icon "check" at bounding box center [238, 429] width 23 height 277
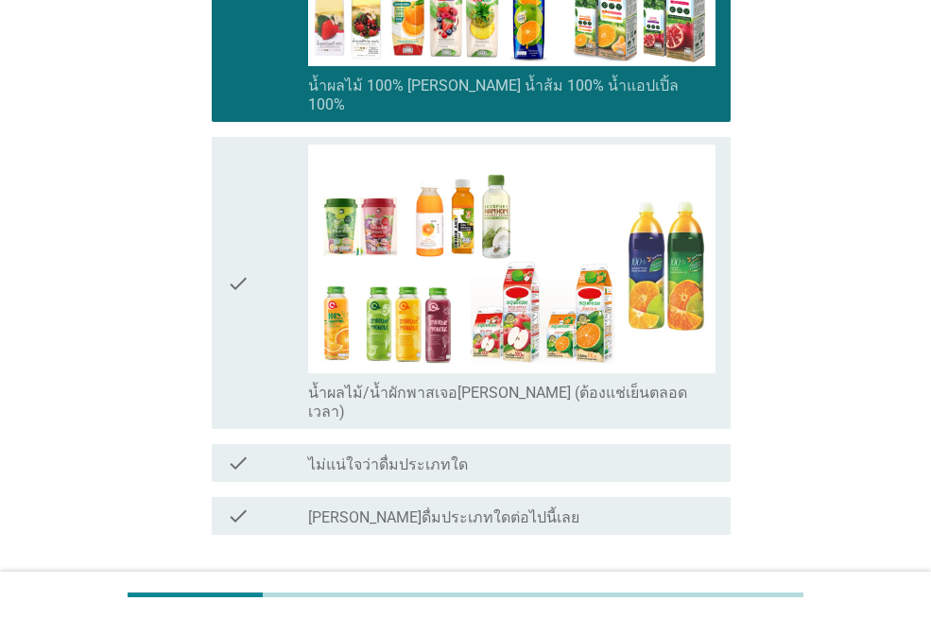
scroll to position [1181, 0]
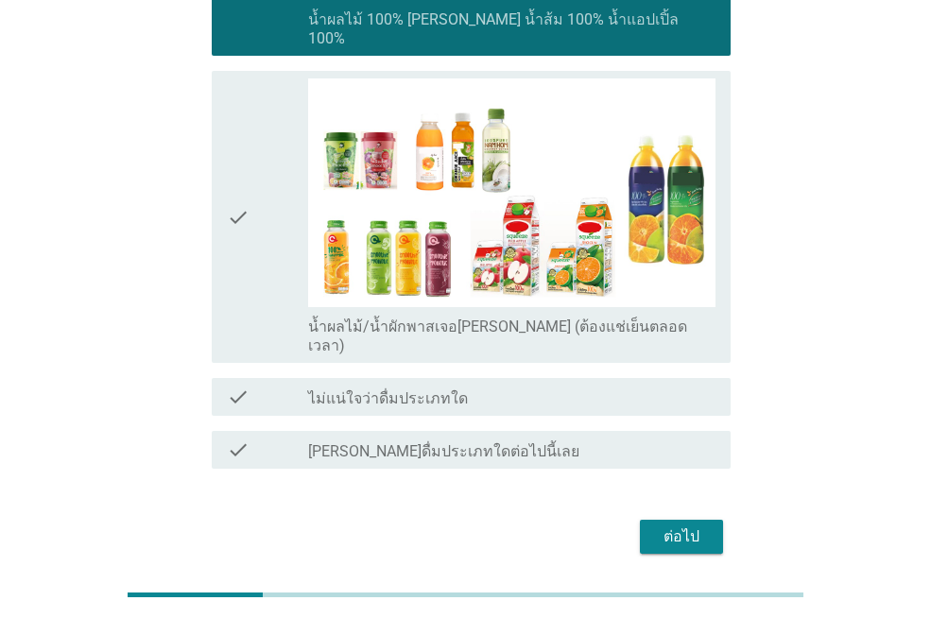
click at [686, 514] on div "ต่อไป" at bounding box center [465, 536] width 530 height 45
click at [686, 525] on div "ต่อไป" at bounding box center [681, 536] width 53 height 23
